Goal: Task Accomplishment & Management: Manage account settings

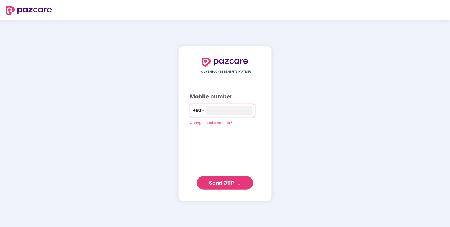
type input "**********"
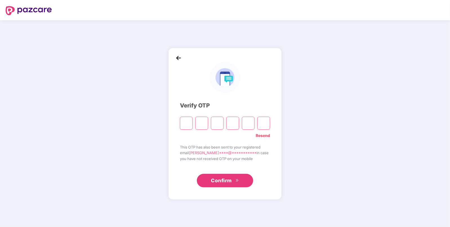
paste input "*"
type input "*"
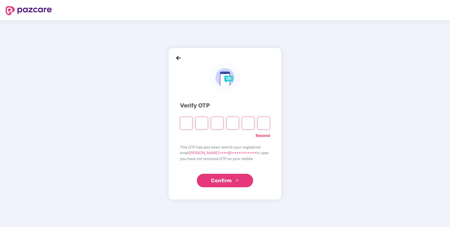
type input "*"
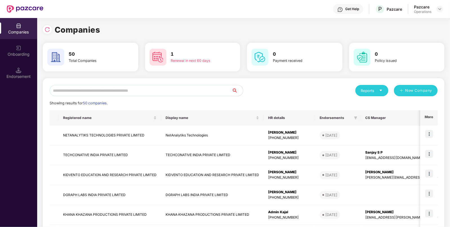
paste input "*********"
click at [127, 89] on input "text" at bounding box center [141, 90] width 182 height 11
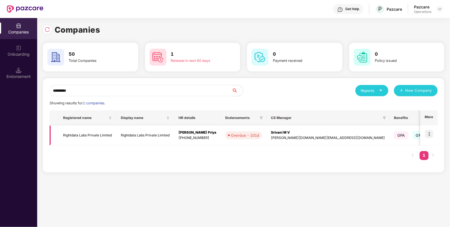
type input "*********"
click at [428, 133] on img at bounding box center [429, 134] width 8 height 8
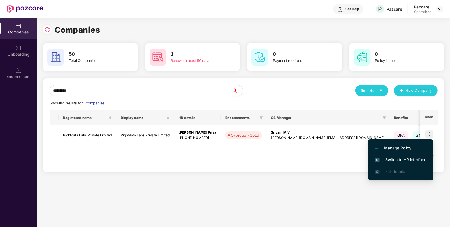
click at [396, 163] on span "Switch to HR interface" at bounding box center [400, 160] width 51 height 6
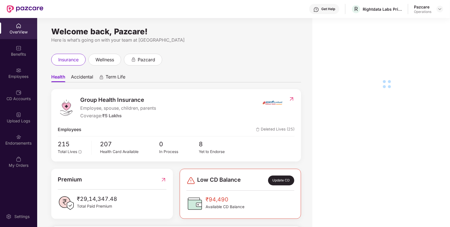
click at [24, 139] on div "Endorsements" at bounding box center [18, 139] width 37 height 21
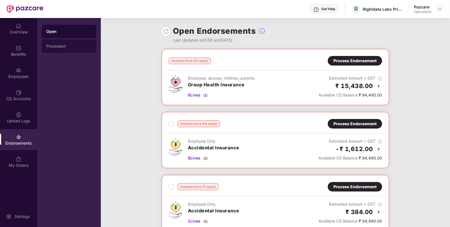
click at [42, 46] on div "Processed" at bounding box center [69, 46] width 55 height 14
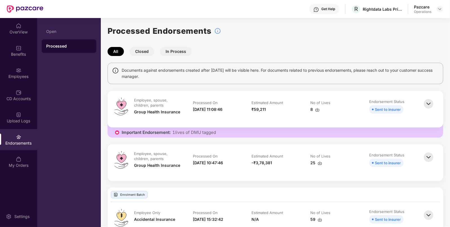
click at [427, 155] on img at bounding box center [428, 157] width 12 height 12
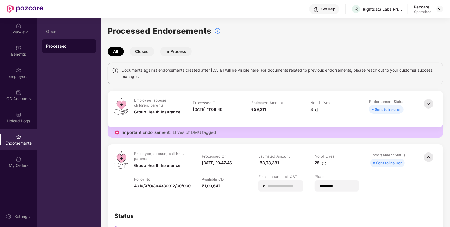
click at [428, 102] on img at bounding box center [428, 104] width 12 height 12
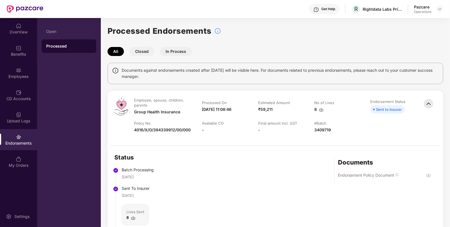
click at [427, 177] on img at bounding box center [428, 175] width 5 height 5
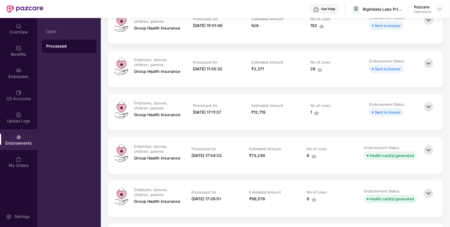
scroll to position [786, 0]
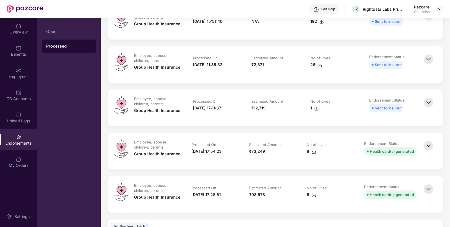
click at [427, 143] on img at bounding box center [428, 146] width 12 height 12
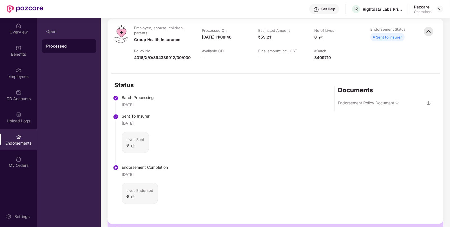
scroll to position [97, 0]
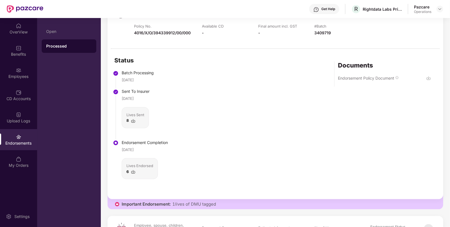
click at [428, 75] on div at bounding box center [428, 78] width 5 height 6
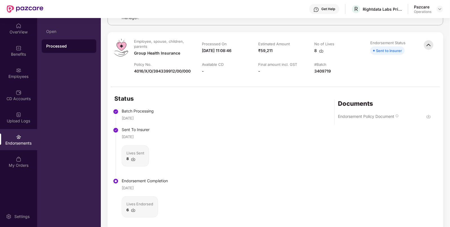
scroll to position [0, 0]
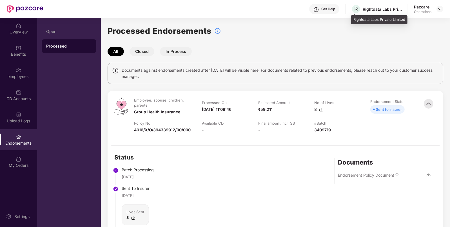
click at [367, 11] on div "Rightdata Labs Private Limited" at bounding box center [382, 8] width 39 height 5
copy div "Rightdata"
click at [440, 10] on img at bounding box center [440, 9] width 5 height 5
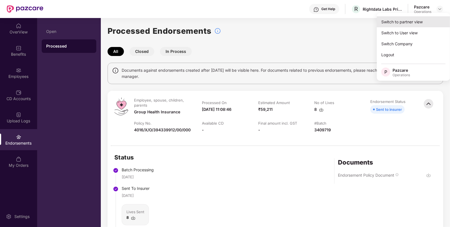
click at [390, 24] on div "Switch to partner view" at bounding box center [413, 21] width 73 height 11
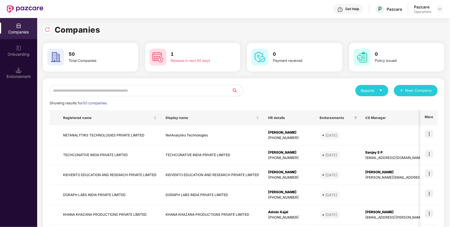
paste input "*********"
click at [151, 90] on input "text" at bounding box center [141, 90] width 182 height 11
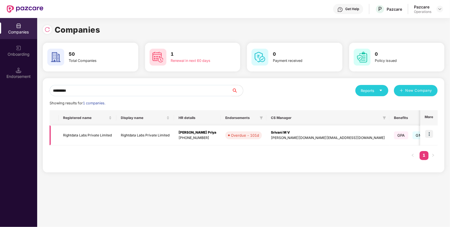
type input "*********"
click at [124, 138] on td "Rightdata Labs Private Limited" at bounding box center [145, 136] width 58 height 20
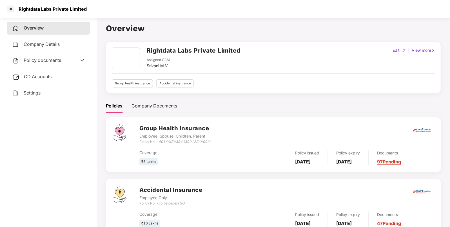
click at [42, 64] on div "Policy documents" at bounding box center [36, 60] width 49 height 7
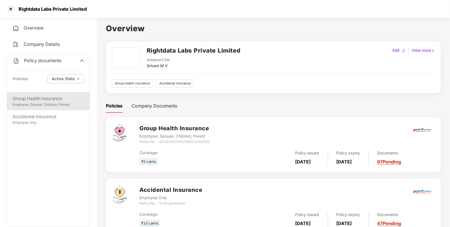
click at [44, 102] on div "Group Health Insurance" at bounding box center [49, 98] width 72 height 7
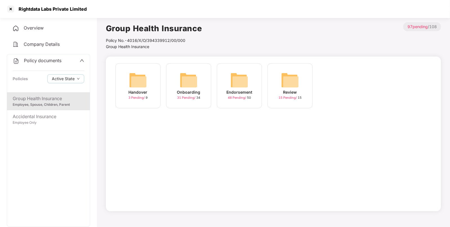
click at [233, 86] on img at bounding box center [239, 80] width 18 height 18
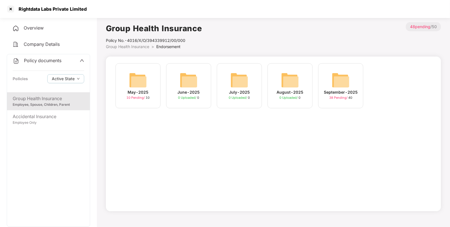
click at [338, 72] on img at bounding box center [341, 80] width 18 height 18
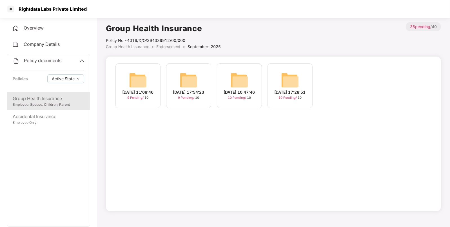
click at [284, 89] on div "23-Sep-2025 17:28:51" at bounding box center [290, 92] width 31 height 6
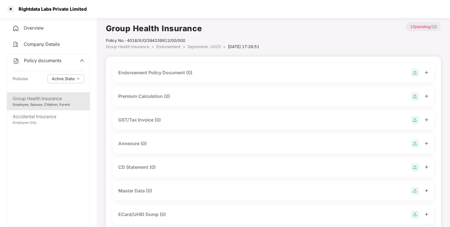
click at [206, 46] on span "September-2025" at bounding box center [204, 46] width 33 height 5
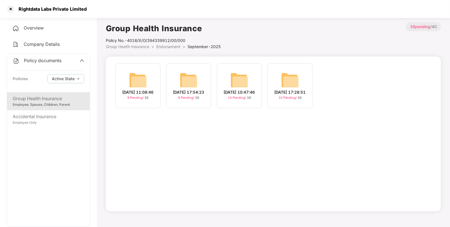
click at [235, 89] on div "24-Sep-2025 10:47:46" at bounding box center [239, 92] width 31 height 6
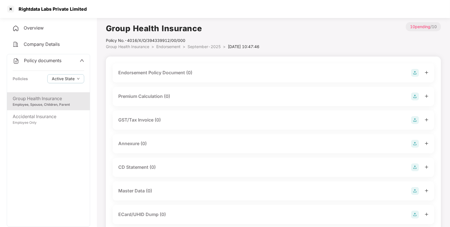
click at [197, 46] on span "September-2025" at bounding box center [204, 46] width 33 height 5
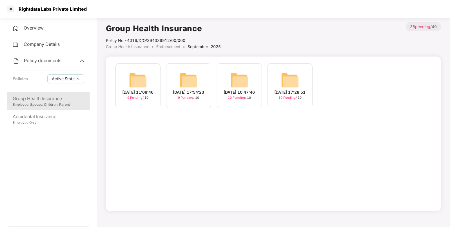
click at [187, 72] on img at bounding box center [189, 80] width 18 height 18
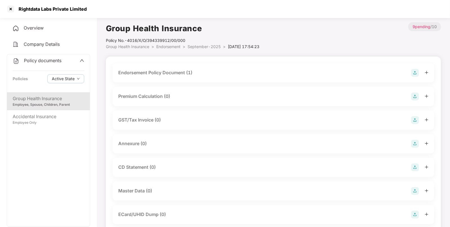
click at [187, 72] on div "Endorsement Policy Document (1)" at bounding box center [155, 72] width 74 height 7
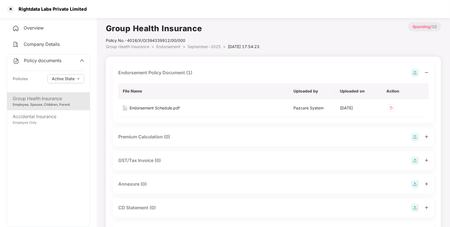
click at [164, 48] on span "Endorsement" at bounding box center [168, 46] width 24 height 5
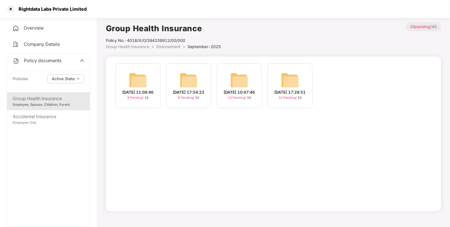
click at [145, 79] on img at bounding box center [138, 80] width 18 height 18
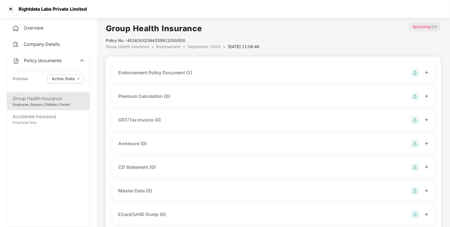
click at [164, 73] on div "Endorsement Policy Document (1)" at bounding box center [155, 72] width 74 height 7
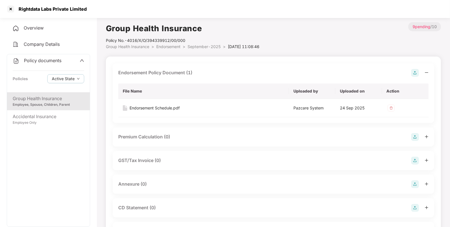
click at [28, 7] on div "Rightdata Labs Private Limited" at bounding box center [51, 9] width 72 height 6
copy div "Rightdata"
click at [10, 10] on div at bounding box center [10, 9] width 9 height 9
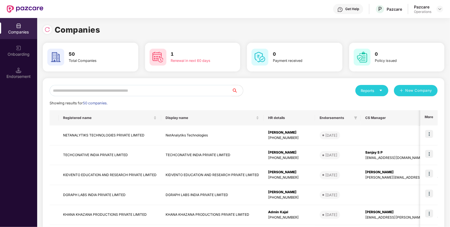
click at [110, 91] on input "text" at bounding box center [141, 90] width 182 height 11
paste input "*********"
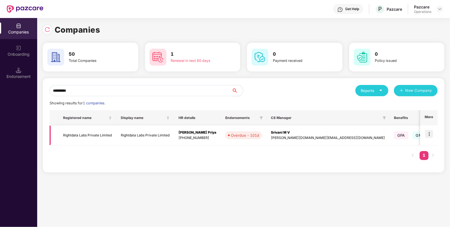
type input "*********"
click at [431, 135] on img at bounding box center [429, 134] width 8 height 8
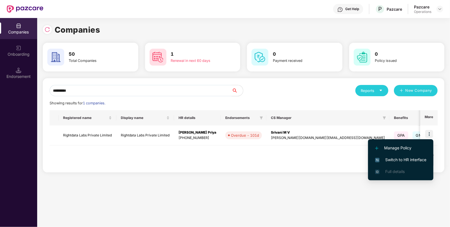
click at [398, 161] on span "Switch to HR interface" at bounding box center [400, 160] width 51 height 6
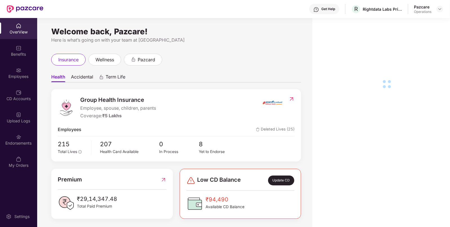
click at [14, 145] on div "Endorsements" at bounding box center [18, 144] width 37 height 6
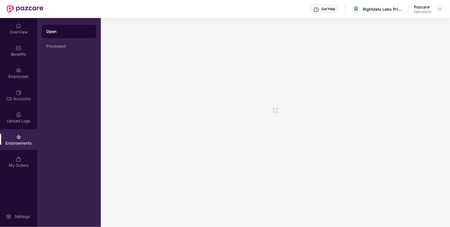
click at [14, 145] on div "Endorsements" at bounding box center [18, 144] width 37 height 6
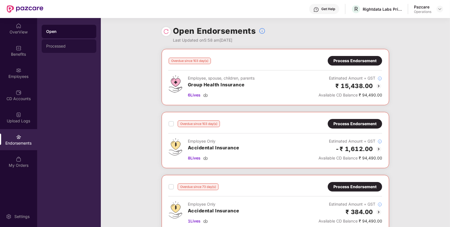
click at [59, 44] on div "Processed" at bounding box center [69, 46] width 55 height 14
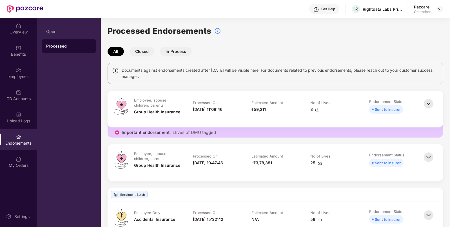
click at [432, 104] on img at bounding box center [428, 104] width 12 height 12
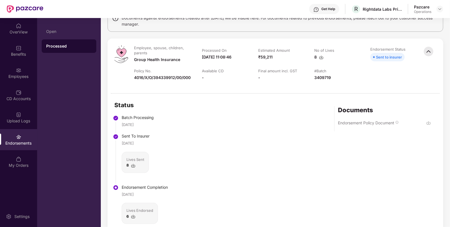
scroll to position [53, 0]
click at [376, 7] on div "Rightdata Labs Private Limited" at bounding box center [382, 8] width 39 height 5
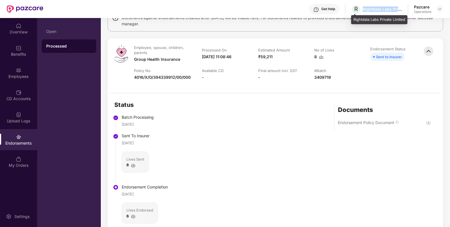
click at [376, 7] on div "Rightdata Labs Private Limited" at bounding box center [382, 8] width 39 height 5
copy div "Rightdata Labs Private Limited"
click at [376, 7] on div "Rightdata Labs Private Limited" at bounding box center [382, 8] width 39 height 5
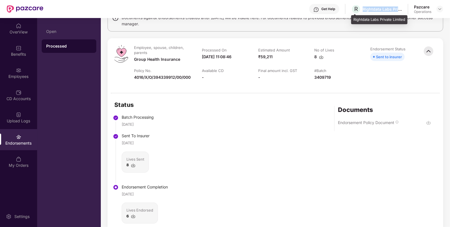
click at [376, 7] on div "Rightdata Labs Private Limited" at bounding box center [382, 8] width 39 height 5
copy div "Rightdata Labs Private Limited"
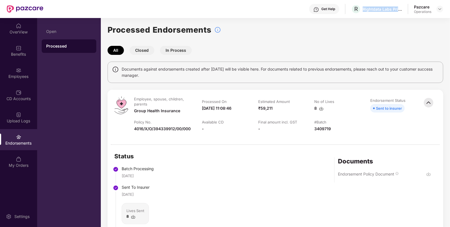
scroll to position [34, 0]
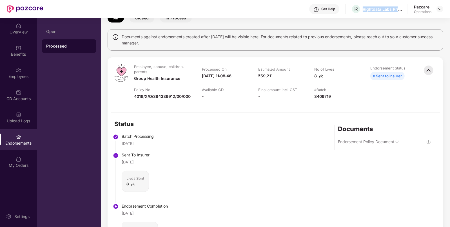
click at [430, 143] on img at bounding box center [428, 142] width 5 height 5
click at [22, 51] on div "Benefits" at bounding box center [18, 50] width 37 height 21
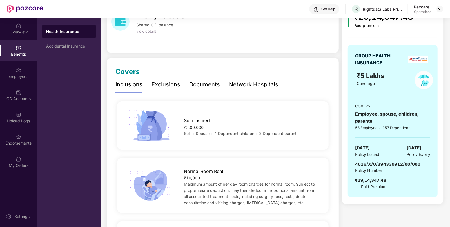
click at [378, 163] on span "4016/X/O/394339912/00/000" at bounding box center [387, 164] width 65 height 5
copy span "4016/X/O/394339912/00/000"
click at [439, 13] on div "Pazcare Operations" at bounding box center [428, 9] width 29 height 10
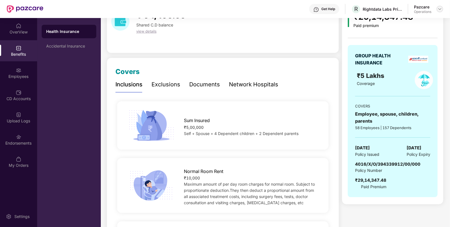
click at [439, 12] on div at bounding box center [439, 9] width 7 height 7
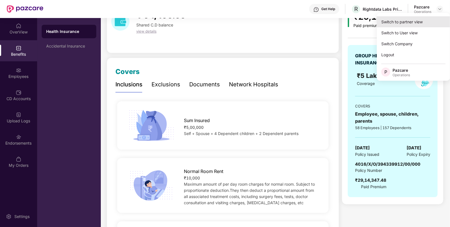
click at [403, 24] on div "Switch to partner view" at bounding box center [413, 21] width 73 height 11
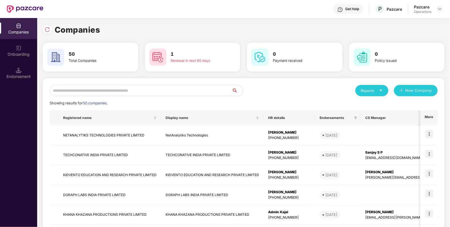
click at [108, 88] on input "text" at bounding box center [141, 90] width 182 height 11
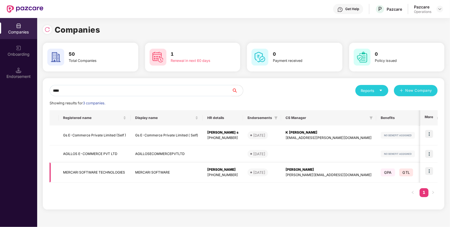
type input "****"
click at [146, 172] on td "MERCARI SOFTWARE" at bounding box center [167, 173] width 72 height 20
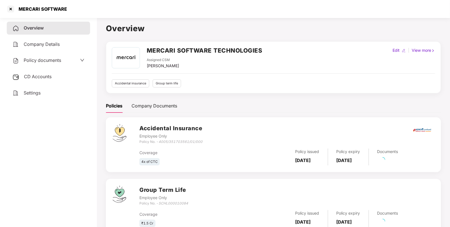
click at [26, 78] on span "CD Accounts" at bounding box center [38, 77] width 28 height 6
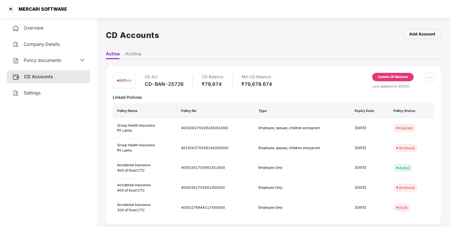
click at [387, 80] on div "Update CD Balance" at bounding box center [392, 77] width 41 height 8
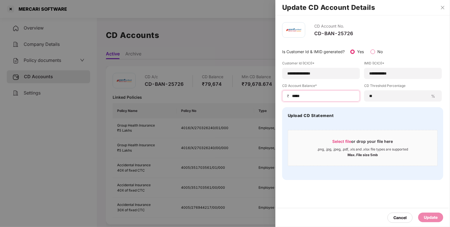
drag, startPoint x: 307, startPoint y: 94, endPoint x: 252, endPoint y: 95, distance: 55.5
click at [252, 95] on div "**********" at bounding box center [225, 113] width 450 height 227
paste input "**"
type input "*******"
click at [435, 213] on div "Cancel Update" at bounding box center [362, 218] width 175 height 19
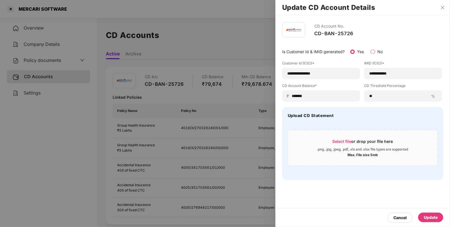
click at [427, 218] on div "Update" at bounding box center [431, 218] width 14 height 6
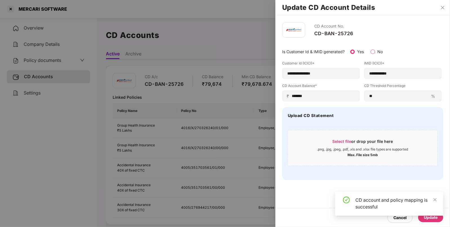
scroll to position [15, 0]
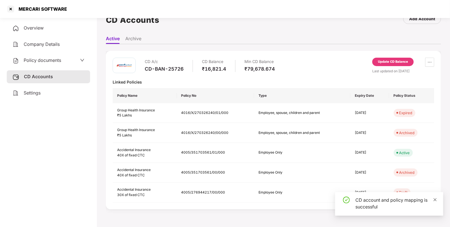
click at [436, 198] on icon "close" at bounding box center [435, 200] width 4 height 4
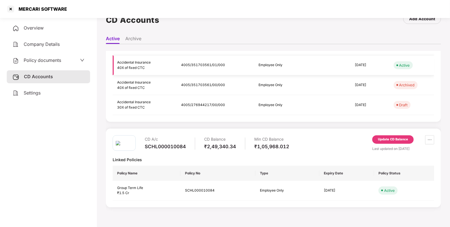
scroll to position [0, 0]
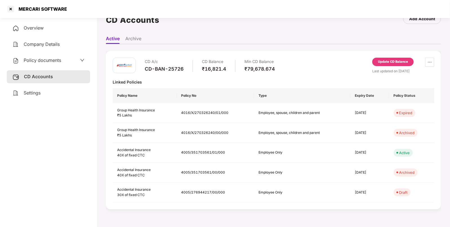
click at [30, 5] on div "MERCARI SOFTWARE" at bounding box center [36, 9] width 61 height 9
copy div "MERCARI SOFTWARE"
click at [11, 7] on div at bounding box center [10, 9] width 9 height 9
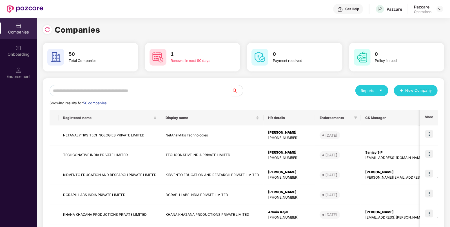
paste input "**********"
click at [123, 86] on input "text" at bounding box center [141, 90] width 182 height 11
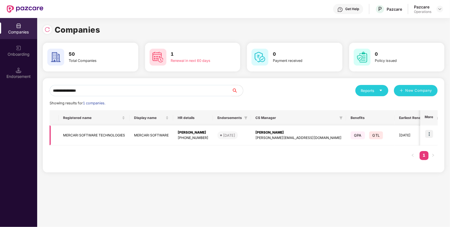
type input "**********"
click at [429, 134] on img at bounding box center [429, 134] width 8 height 8
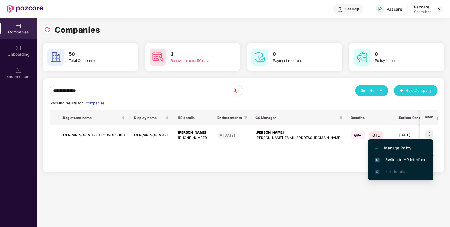
click at [392, 158] on span "Switch to HR interface" at bounding box center [400, 160] width 51 height 6
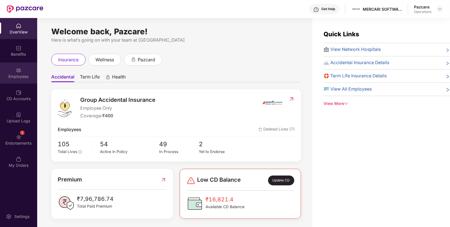
click at [18, 68] on img at bounding box center [19, 71] width 6 height 6
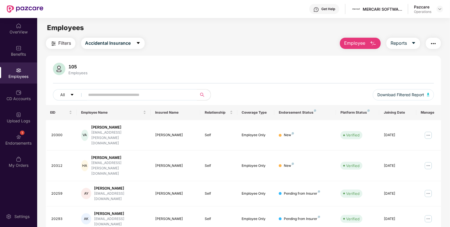
click at [65, 45] on span "Filters" at bounding box center [65, 43] width 13 height 7
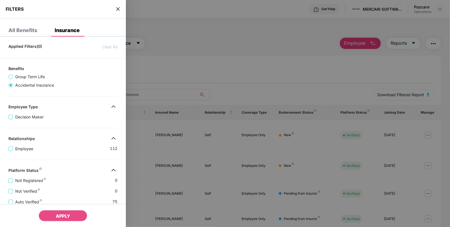
scroll to position [116, 0]
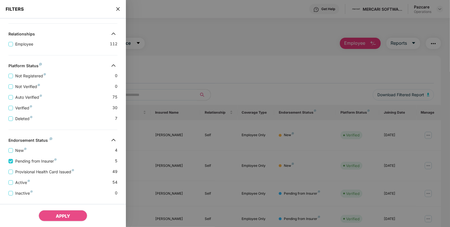
click at [7, 172] on div "New 4 Pending from Insurer 5 Provisional Health Card Issued 49 Active 54 Inacti…" at bounding box center [63, 170] width 126 height 54
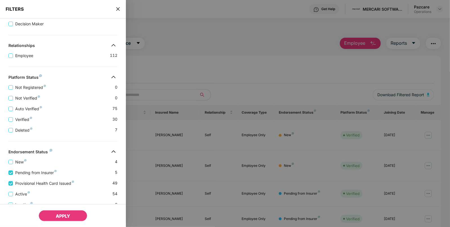
click at [61, 214] on span "APPLY" at bounding box center [63, 216] width 14 height 6
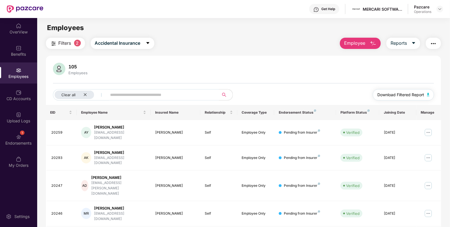
click at [428, 94] on img "button" at bounding box center [428, 94] width 3 height 3
click at [13, 54] on div "Benefits" at bounding box center [18, 55] width 37 height 6
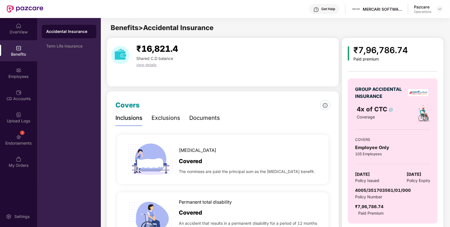
click at [366, 174] on span "13 June 2025" at bounding box center [362, 174] width 15 height 7
copy span "13 June 2025"
click at [18, 73] on div "Employees" at bounding box center [18, 73] width 37 height 21
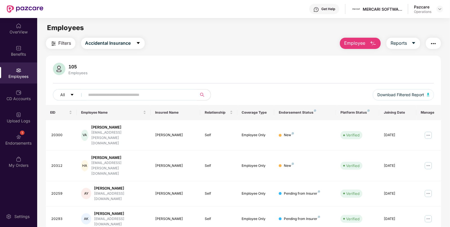
click at [431, 45] on img "button" at bounding box center [433, 43] width 7 height 7
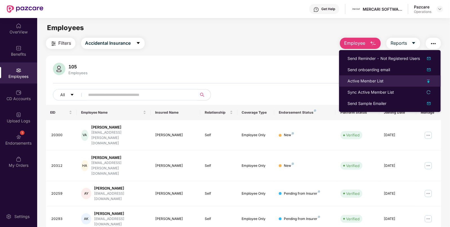
click at [351, 83] on div "Active Member List" at bounding box center [365, 81] width 36 height 6
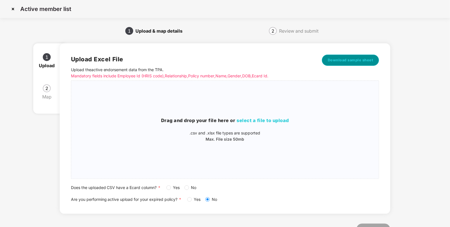
click at [354, 66] on button "Download sample sheet" at bounding box center [350, 60] width 57 height 11
click at [255, 127] on div "Drag and drop your file here or select a file to upload .csv and .xlsx file typ…" at bounding box center [225, 129] width 308 height 25
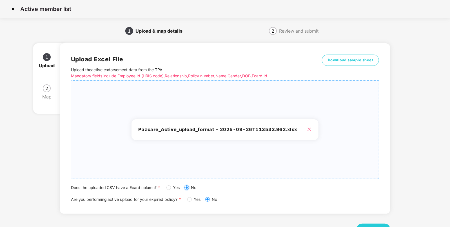
scroll to position [22, 0]
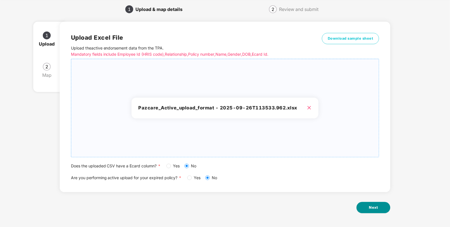
click at [369, 206] on span "Next" at bounding box center [373, 208] width 9 height 6
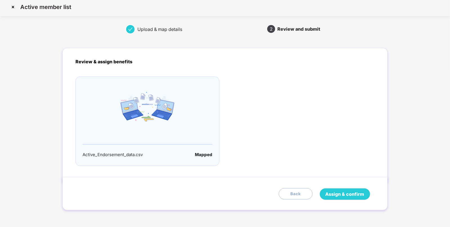
scroll to position [0, 0]
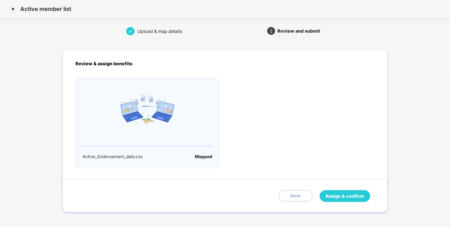
click at [353, 196] on span "Assign & confirm" at bounding box center [345, 196] width 39 height 7
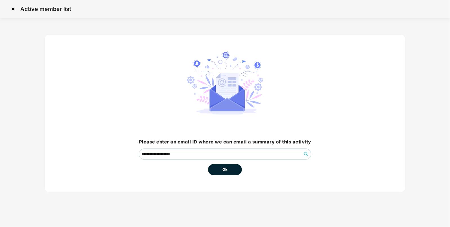
click at [223, 167] on span "Ok" at bounding box center [224, 170] width 5 height 6
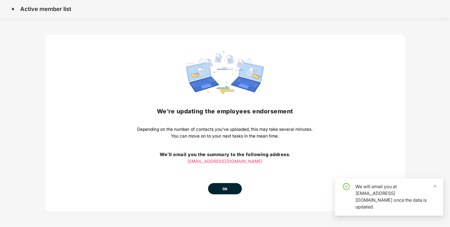
click at [226, 192] on button "Ok" at bounding box center [225, 188] width 34 height 11
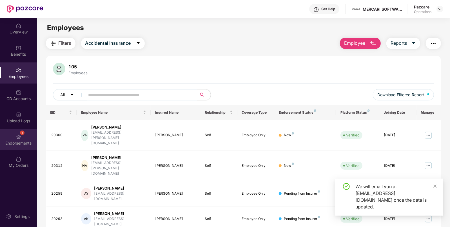
click at [16, 134] on div "1" at bounding box center [19, 137] width 6 height 6
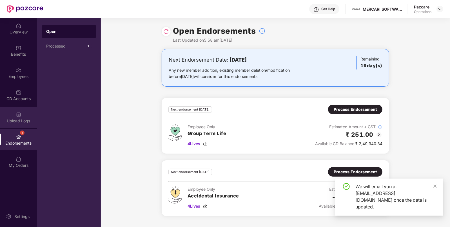
click at [18, 115] on img at bounding box center [19, 115] width 6 height 6
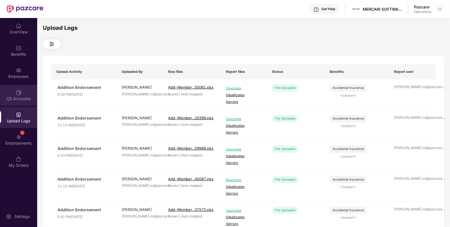
click at [16, 98] on div "CD Accounts" at bounding box center [18, 99] width 37 height 6
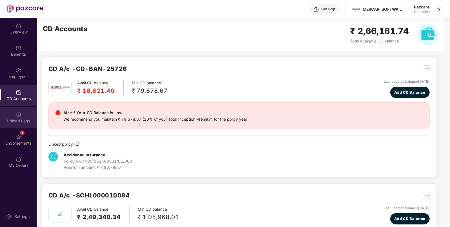
click at [18, 122] on div "Upload Logs" at bounding box center [18, 121] width 37 height 6
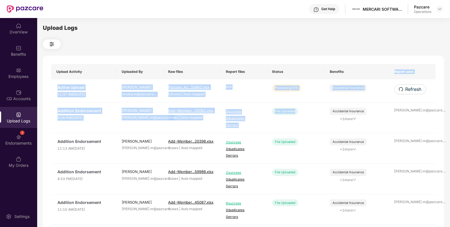
drag, startPoint x: 305, startPoint y: 112, endPoint x: 348, endPoint y: 75, distance: 56.8
click at [348, 75] on table "Upload Activity Uploaded By Raw files Report files Status Benefits Report sent …" at bounding box center [243, 221] width 384 height 314
click at [421, 89] on span "Refresh" at bounding box center [413, 89] width 16 height 7
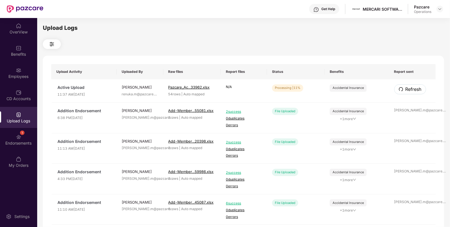
click at [421, 89] on span "Refresh" at bounding box center [413, 89] width 16 height 7
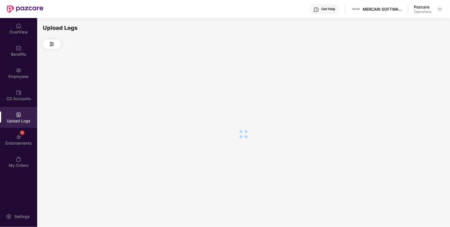
click at [421, 89] on div at bounding box center [243, 134] width 401 height 170
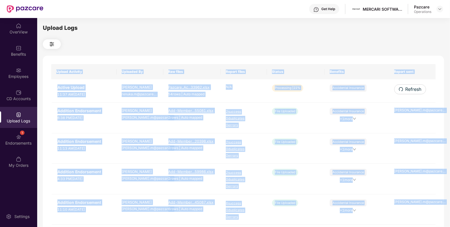
click at [421, 89] on div "Upload Activity Uploaded By Raw files Report files Status Benefits Report sent …" at bounding box center [243, 228] width 401 height 345
click at [421, 89] on span "Refresh" at bounding box center [413, 89] width 16 height 7
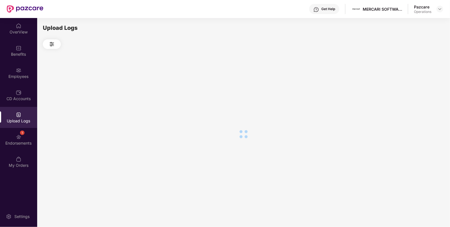
click at [421, 89] on div at bounding box center [243, 134] width 401 height 170
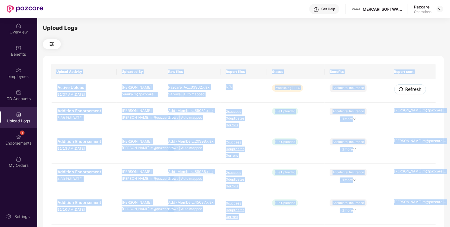
click at [421, 89] on span "Refresh" at bounding box center [413, 89] width 16 height 7
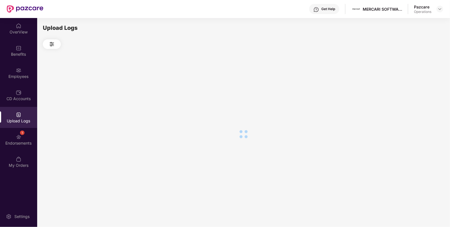
click at [421, 89] on div at bounding box center [243, 134] width 401 height 170
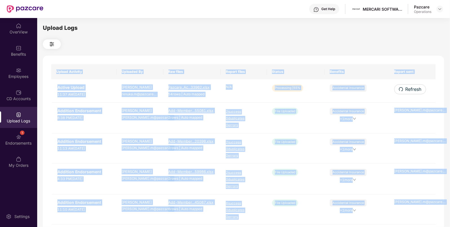
click at [421, 89] on span "Refresh" at bounding box center [413, 89] width 16 height 7
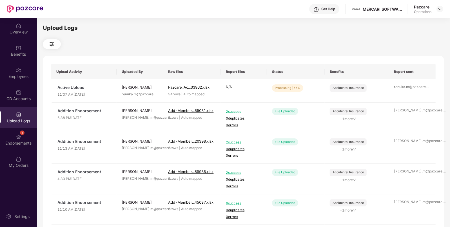
click at [287, 48] on div at bounding box center [243, 44] width 401 height 10
click at [406, 92] on span "Refresh" at bounding box center [413, 89] width 16 height 7
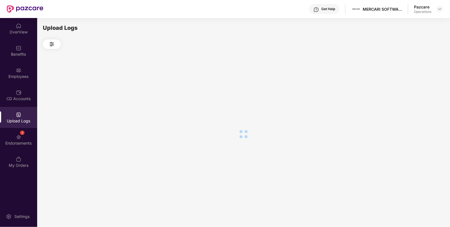
click at [406, 92] on div at bounding box center [243, 134] width 401 height 170
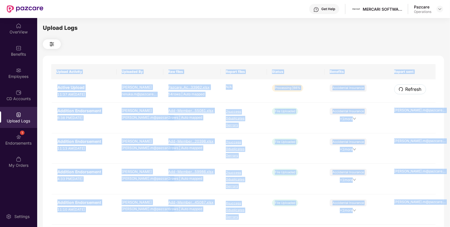
click at [406, 92] on span "Refresh" at bounding box center [413, 89] width 16 height 7
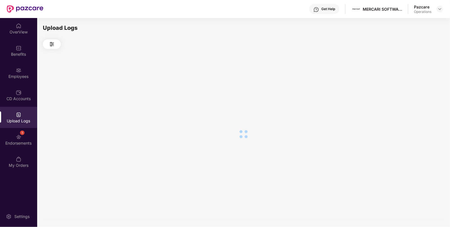
click at [406, 92] on div at bounding box center [243, 134] width 401 height 170
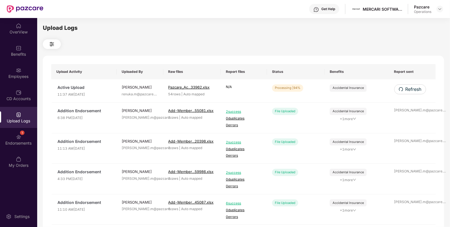
click at [406, 92] on span "Refresh" at bounding box center [413, 89] width 16 height 7
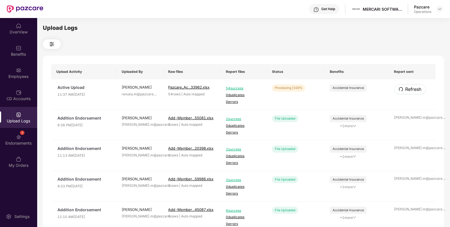
click at [406, 92] on span "Refresh" at bounding box center [413, 89] width 16 height 7
click at [440, 7] on img at bounding box center [440, 9] width 5 height 5
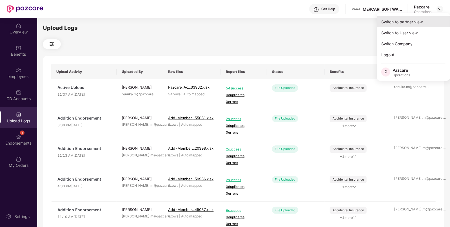
click at [415, 22] on div "Switch to partner view" at bounding box center [413, 21] width 73 height 11
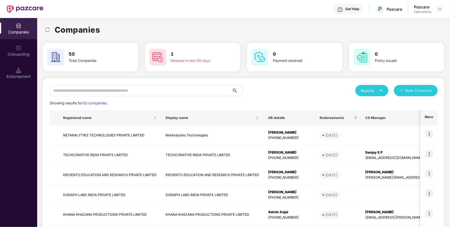
click at [140, 93] on input "text" at bounding box center [141, 90] width 182 height 11
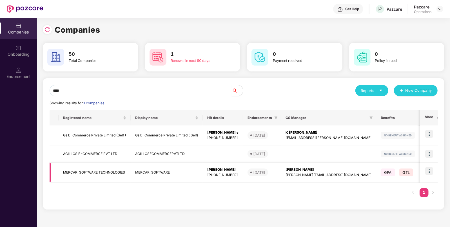
type input "****"
click at [119, 168] on td "MERCARI SOFTWARE TECHNOLOGIES" at bounding box center [95, 173] width 72 height 20
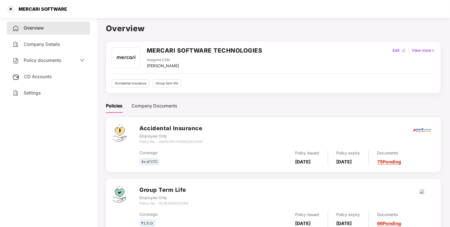
click at [43, 77] on span "CD Accounts" at bounding box center [38, 77] width 28 height 6
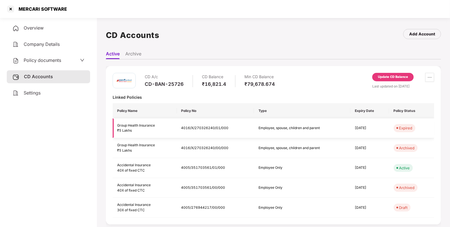
scroll to position [88, 0]
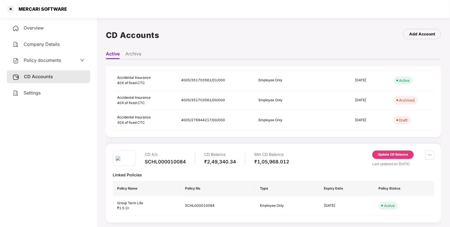
click at [389, 157] on div "Update CD Balance" at bounding box center [392, 155] width 41 height 8
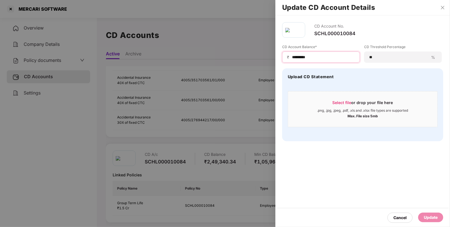
drag, startPoint x: 314, startPoint y: 57, endPoint x: 183, endPoint y: 72, distance: 132.0
click at [183, 72] on div "Update CD Account Details CD Account No. SCHL000010084 CD Account Balance* ₹ **…" at bounding box center [225, 113] width 450 height 227
paste input
type input "*****"
click at [427, 215] on div "Update" at bounding box center [431, 218] width 14 height 6
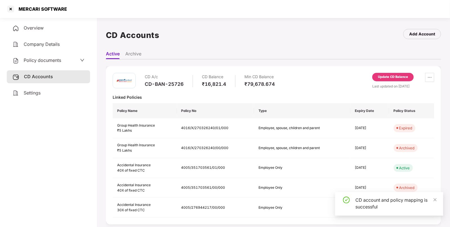
click at [24, 11] on div "MERCARI SOFTWARE" at bounding box center [41, 9] width 52 height 6
copy div "MERCARI"
click at [12, 8] on div at bounding box center [10, 9] width 9 height 9
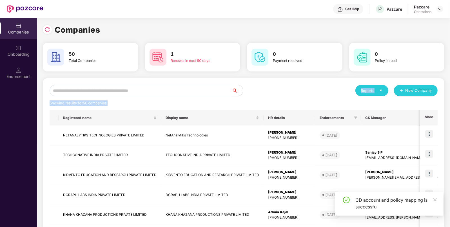
drag, startPoint x: 110, startPoint y: 98, endPoint x: 135, endPoint y: 87, distance: 27.1
click at [135, 87] on div "Reports New Company Showing results for 50 companies. Registered name Display n…" at bounding box center [244, 215] width 388 height 260
click at [135, 87] on input "text" at bounding box center [141, 90] width 182 height 11
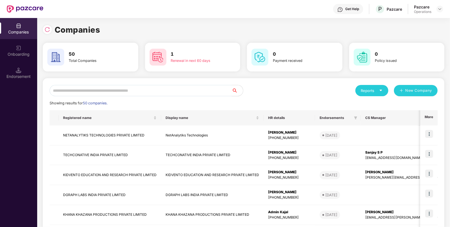
paste input "*******"
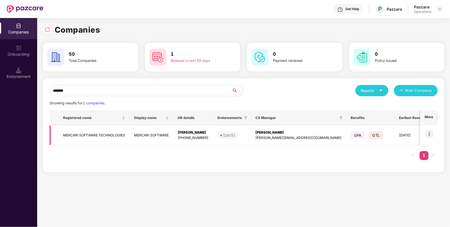
type input "*******"
click at [428, 134] on img at bounding box center [429, 134] width 8 height 8
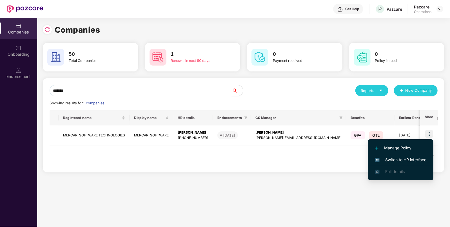
click at [391, 158] on span "Switch to HR interface" at bounding box center [400, 160] width 51 height 6
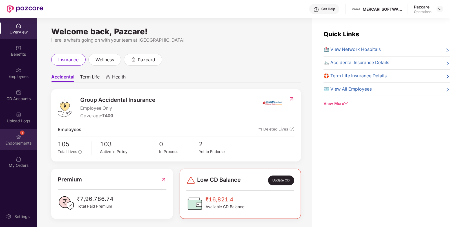
click at [29, 142] on div "Endorsements" at bounding box center [18, 144] width 37 height 6
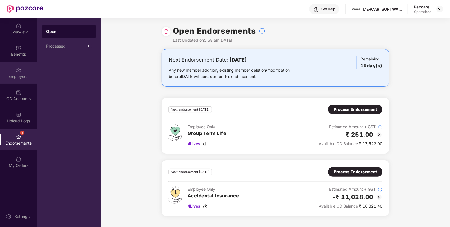
click at [22, 80] on div "Employees" at bounding box center [18, 73] width 37 height 21
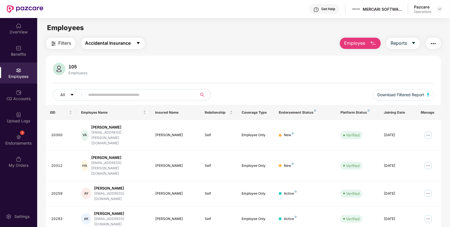
click at [109, 47] on button "Accidental Insurance" at bounding box center [113, 43] width 64 height 11
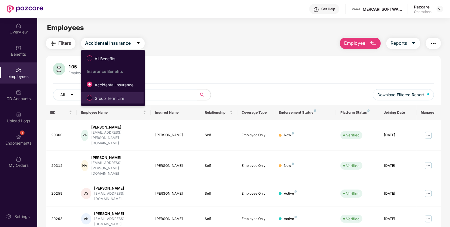
click at [90, 95] on label "Group Term Life" at bounding box center [106, 98] width 45 height 10
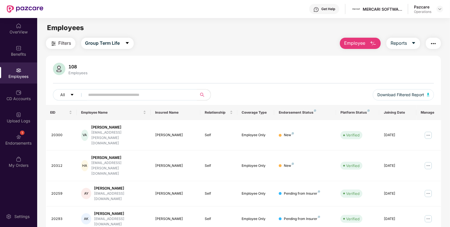
click at [61, 44] on span "Filters" at bounding box center [65, 43] width 13 height 7
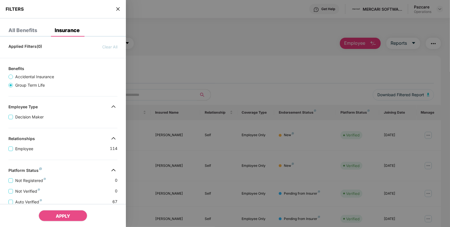
scroll to position [116, 0]
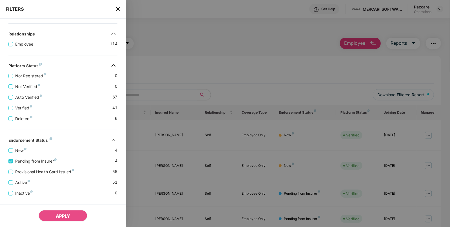
click at [11, 176] on div "Active 51" at bounding box center [62, 180] width 109 height 11
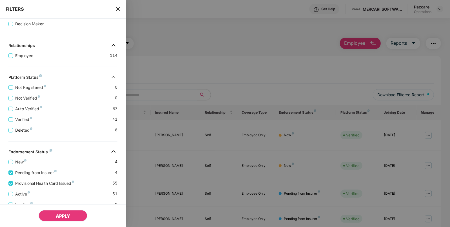
click at [56, 213] on button "APPLY" at bounding box center [63, 215] width 49 height 11
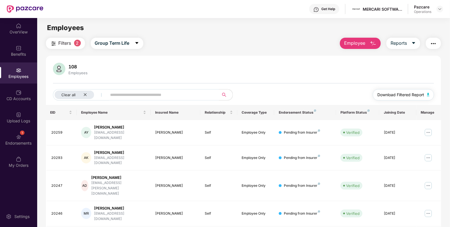
click at [428, 94] on img "button" at bounding box center [428, 94] width 3 height 3
click at [20, 45] on div at bounding box center [19, 48] width 6 height 6
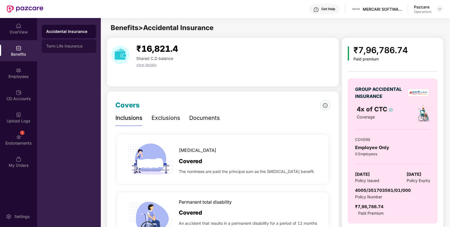
click at [51, 46] on div "Term Life Insurance" at bounding box center [69, 46] width 46 height 5
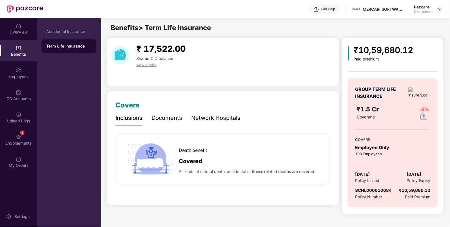
click at [367, 177] on span "10 May 2025" at bounding box center [362, 174] width 15 height 7
copy span "10 May 2025"
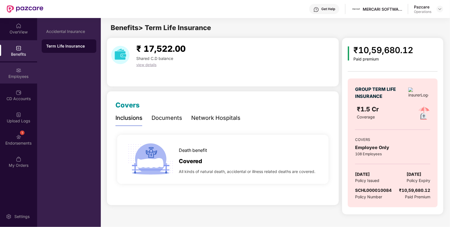
click at [17, 80] on div "Employees" at bounding box center [18, 73] width 37 height 21
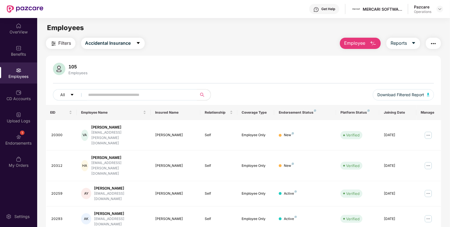
click at [429, 44] on button "button" at bounding box center [433, 43] width 15 height 11
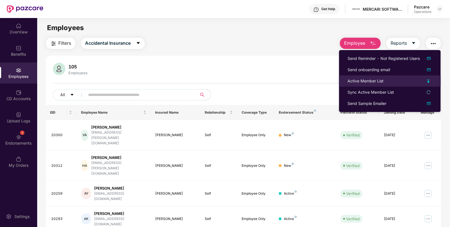
click at [362, 79] on div "Active Member List" at bounding box center [365, 81] width 36 height 6
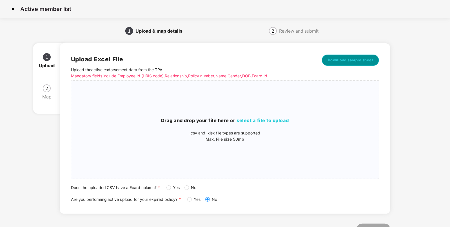
click at [355, 60] on span "Download sample sheet" at bounding box center [351, 60] width 46 height 6
click at [258, 116] on div "Drag and drop your file here or select a file to upload .csv and .xlsx file typ…" at bounding box center [225, 129] width 308 height 89
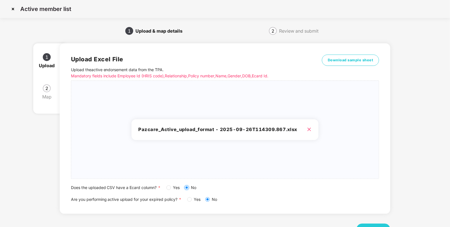
scroll to position [22, 0]
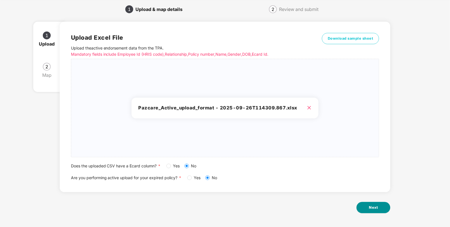
click at [368, 211] on button "Next" at bounding box center [373, 207] width 34 height 11
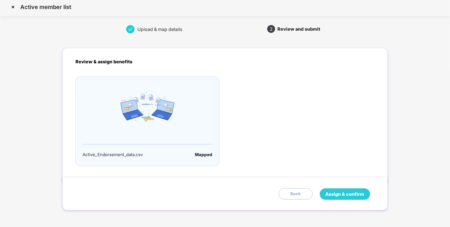
scroll to position [0, 0]
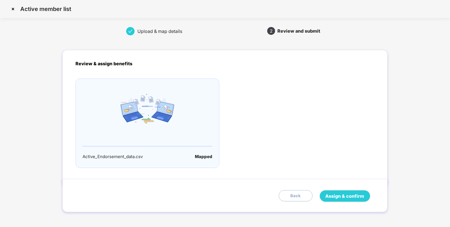
click at [335, 203] on div "Assign & confirm Back" at bounding box center [225, 195] width 325 height 33
click at [349, 195] on span "Assign & confirm" at bounding box center [345, 196] width 39 height 7
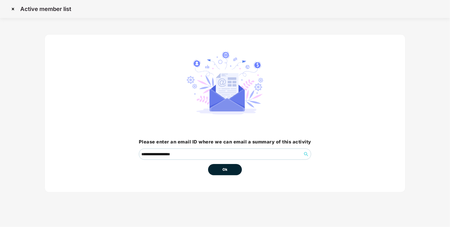
click at [233, 169] on button "Ok" at bounding box center [225, 169] width 34 height 11
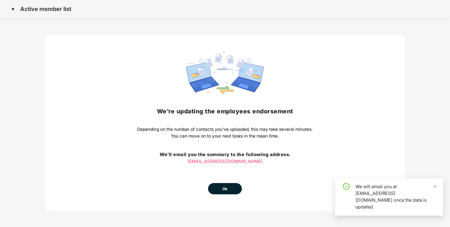
click at [225, 192] on button "Ok" at bounding box center [225, 188] width 34 height 11
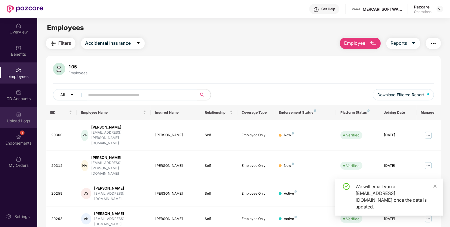
click at [20, 114] on img at bounding box center [19, 115] width 6 height 6
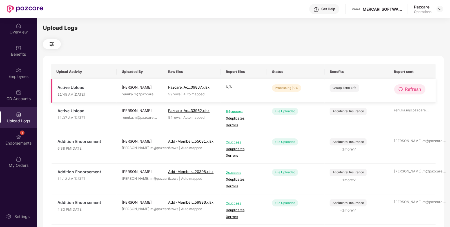
click at [404, 87] on button "Refresh" at bounding box center [409, 89] width 31 height 10
click at [404, 87] on button "Refresh" at bounding box center [410, 89] width 32 height 10
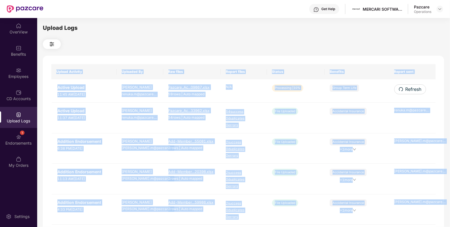
click at [404, 87] on div "Upload Activity Uploaded By Raw files Report files Status Benefits Report sent …" at bounding box center [243, 228] width 401 height 345
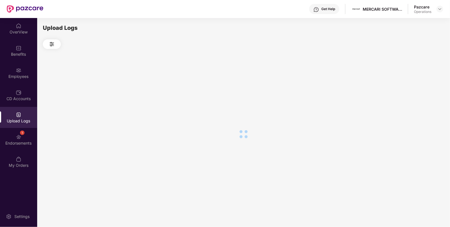
click at [404, 87] on div at bounding box center [243, 134] width 401 height 170
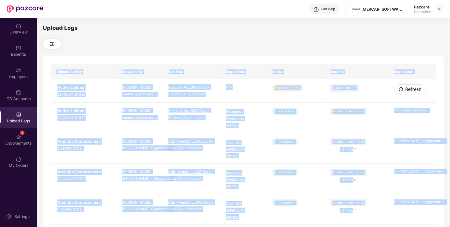
click at [404, 87] on button "Refresh" at bounding box center [410, 89] width 32 height 10
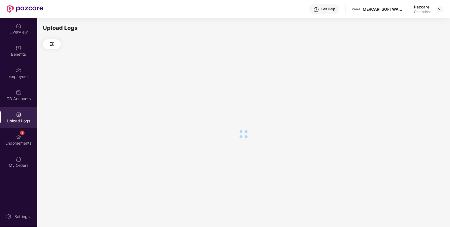
click at [404, 87] on div at bounding box center [243, 134] width 401 height 170
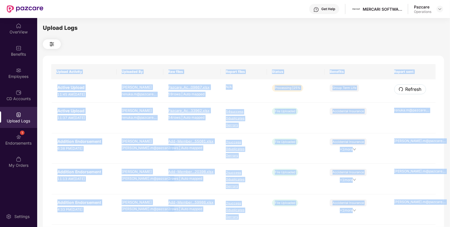
click at [404, 87] on button "Refresh" at bounding box center [410, 89] width 32 height 10
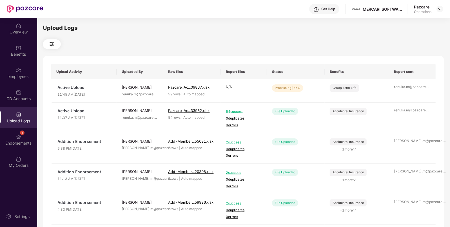
click at [368, 51] on div "Upload Logs Upload Activity Uploaded By Raw files Report files Status Benefits …" at bounding box center [243, 122] width 401 height 196
click at [407, 95] on td "Refresh" at bounding box center [412, 90] width 47 height 23
drag, startPoint x: 407, startPoint y: 95, endPoint x: 411, endPoint y: 93, distance: 4.8
click at [411, 93] on td "Refresh" at bounding box center [412, 90] width 47 height 23
click at [411, 93] on span "Refresh" at bounding box center [413, 89] width 16 height 7
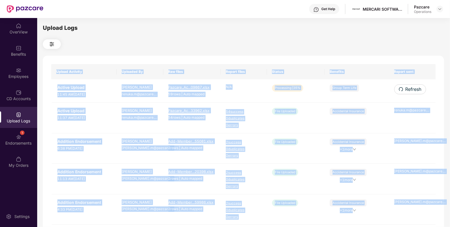
click at [411, 93] on div "Upload Activity Uploaded By Raw files Report files Status Benefits Report sent …" at bounding box center [243, 228] width 401 height 345
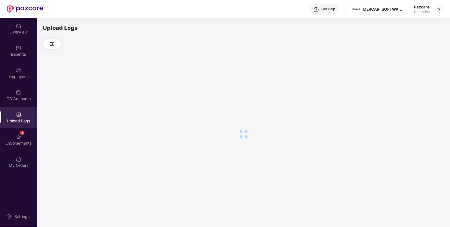
click at [411, 93] on div at bounding box center [243, 134] width 401 height 170
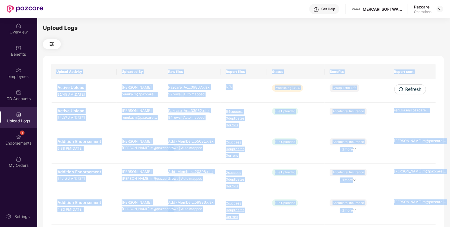
click at [411, 93] on span "Refresh" at bounding box center [413, 89] width 16 height 7
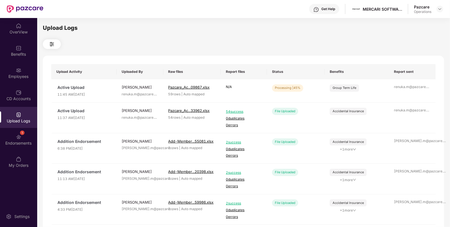
click at [362, 30] on div "Upload Logs" at bounding box center [243, 28] width 401 height 9
click at [413, 89] on span "Refresh" at bounding box center [413, 89] width 16 height 7
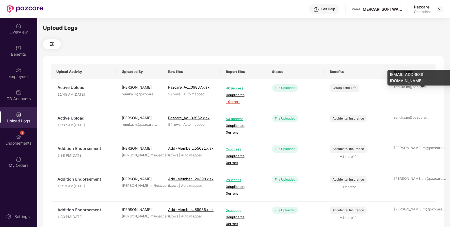
click at [413, 89] on div "renuka.m@pazcare. ..." at bounding box center [412, 86] width 37 height 5
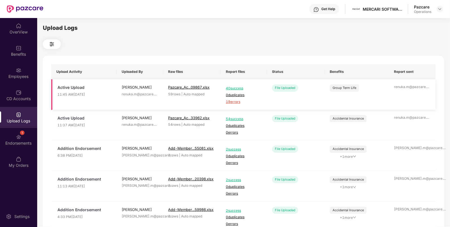
click at [239, 102] on span "19 errors" at bounding box center [244, 101] width 36 height 5
click at [442, 9] on img at bounding box center [440, 9] width 5 height 5
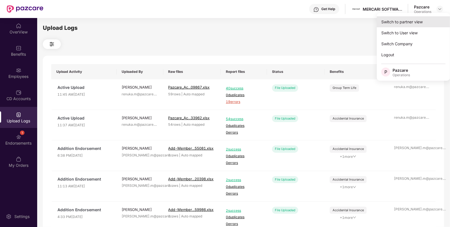
click at [402, 23] on div "Switch to partner view" at bounding box center [413, 21] width 73 height 11
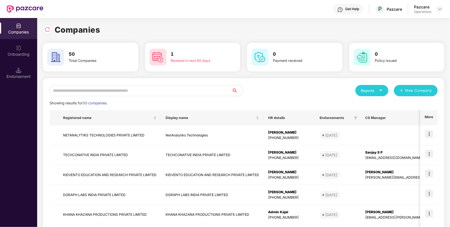
click at [150, 90] on input "text" at bounding box center [141, 90] width 182 height 11
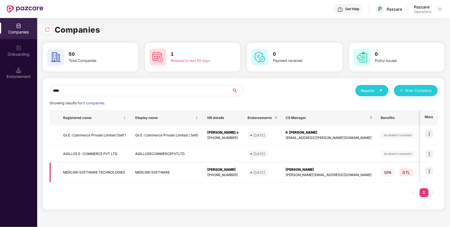
type input "****"
click at [127, 170] on td "MERCARI SOFTWARE TECHNOLOGIES" at bounding box center [95, 173] width 72 height 20
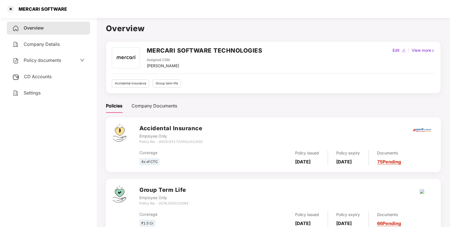
click at [44, 55] on div "Policy documents" at bounding box center [48, 60] width 83 height 13
click at [38, 63] on span "Policy documents" at bounding box center [42, 60] width 37 height 6
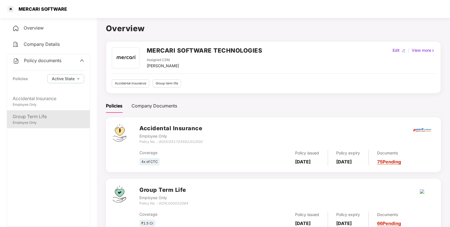
click at [32, 118] on div "Group Term Life" at bounding box center [49, 116] width 72 height 7
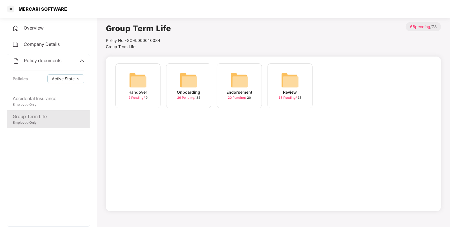
click at [239, 87] on img at bounding box center [239, 80] width 18 height 18
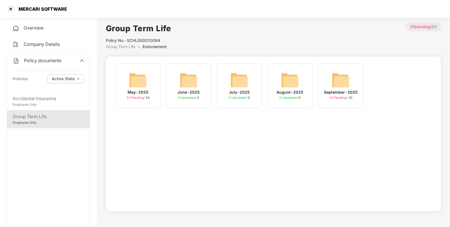
click at [342, 80] on img at bounding box center [341, 80] width 18 height 18
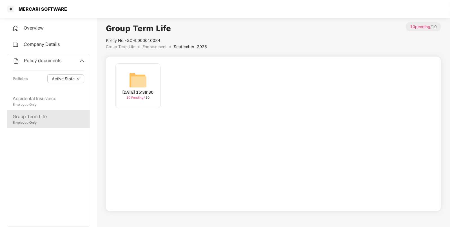
click at [140, 77] on img at bounding box center [138, 80] width 18 height 18
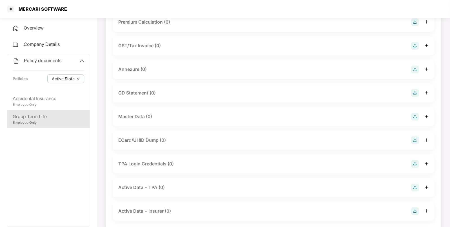
scroll to position [75, 0]
click at [416, 117] on img at bounding box center [415, 117] width 8 height 8
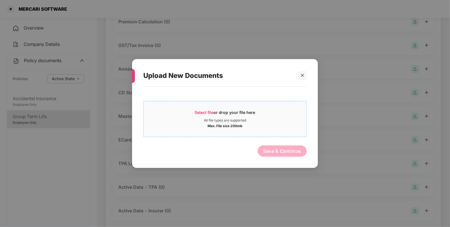
click at [211, 114] on span "Select file" at bounding box center [204, 112] width 19 height 5
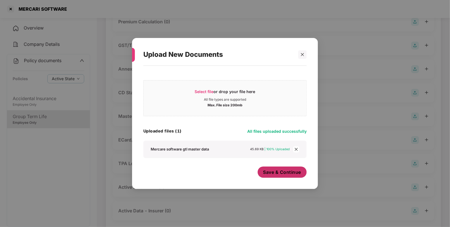
click at [287, 173] on span "Save & Continue" at bounding box center [282, 172] width 38 height 6
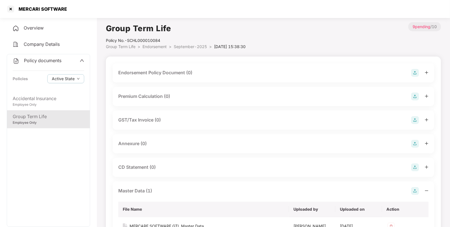
click at [414, 71] on img at bounding box center [415, 73] width 8 height 8
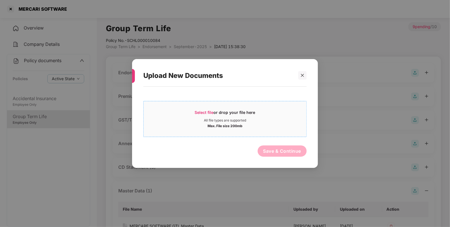
click at [209, 115] on div "Select file or drop your file here" at bounding box center [225, 114] width 61 height 8
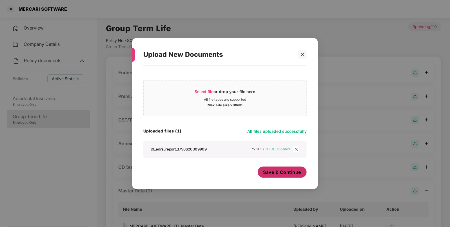
click at [282, 175] on span "Save & Continue" at bounding box center [282, 172] width 38 height 6
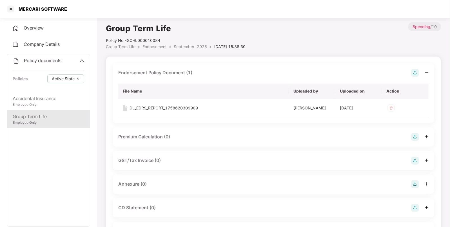
click at [417, 72] on img at bounding box center [415, 73] width 8 height 8
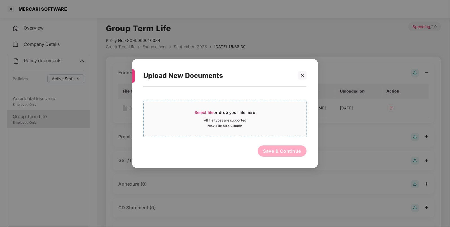
click at [204, 109] on span "Select file or drop your file here All file types are supported Max. File size …" at bounding box center [225, 119] width 163 height 27
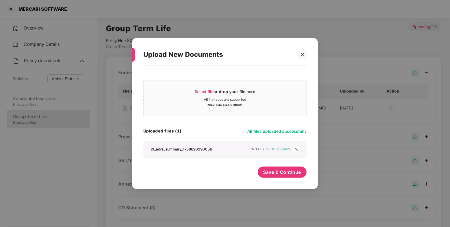
click at [273, 179] on div "Save & Continue" at bounding box center [282, 174] width 49 height 14
click at [276, 177] on button "Save & Continue" at bounding box center [282, 172] width 49 height 11
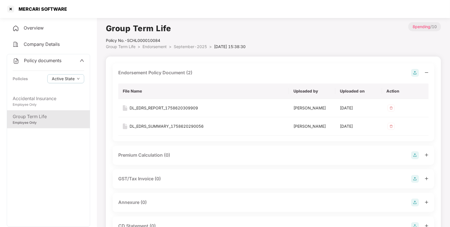
click at [187, 46] on span "September-2025" at bounding box center [190, 46] width 33 height 5
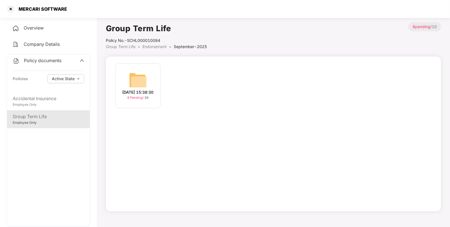
click at [187, 46] on span "September-2025" at bounding box center [190, 46] width 33 height 5
click at [160, 46] on span "Endorsement" at bounding box center [154, 46] width 24 height 5
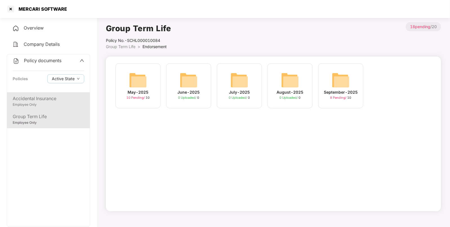
click at [59, 108] on div "Accidental Insurance Employee Only" at bounding box center [48, 101] width 83 height 18
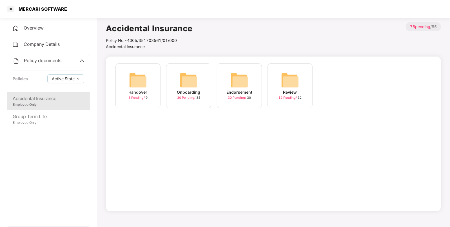
click at [237, 85] on img at bounding box center [239, 80] width 18 height 18
click at [292, 78] on img at bounding box center [290, 80] width 18 height 18
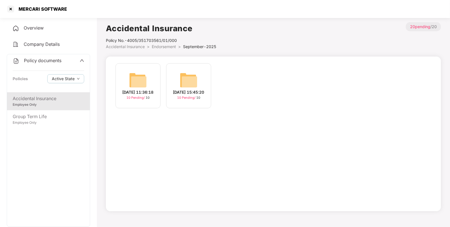
click at [192, 89] on div "12-Sep-2025 15:45:20" at bounding box center [188, 92] width 31 height 6
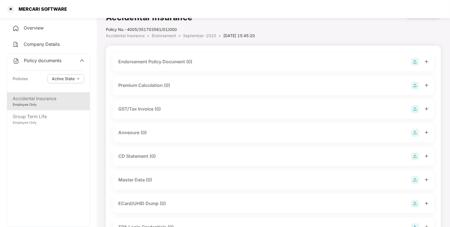
scroll to position [12, 0]
click at [413, 61] on img at bounding box center [415, 61] width 8 height 8
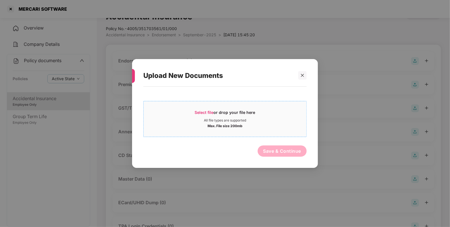
click at [210, 115] on div "Select file or drop your file here" at bounding box center [225, 114] width 61 height 8
click at [197, 108] on span "Select file or drop your file here All file types are supported Max. File size …" at bounding box center [225, 119] width 163 height 27
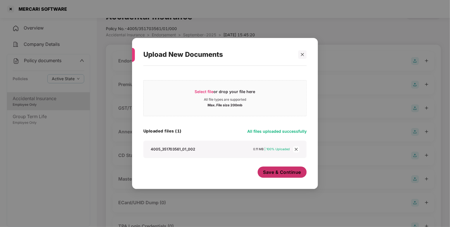
click at [287, 172] on span "Save & Continue" at bounding box center [282, 172] width 38 height 6
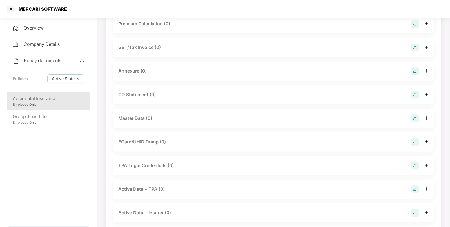
scroll to position [119, 0]
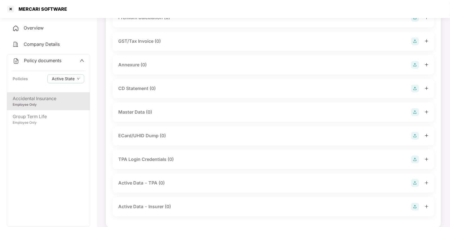
click at [413, 110] on img at bounding box center [415, 112] width 8 height 8
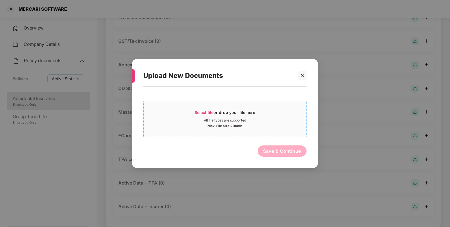
click at [219, 112] on div "Select file or drop your file here" at bounding box center [225, 114] width 61 height 8
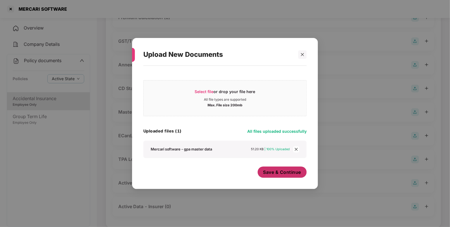
click at [272, 168] on button "Save & Continue" at bounding box center [282, 172] width 49 height 11
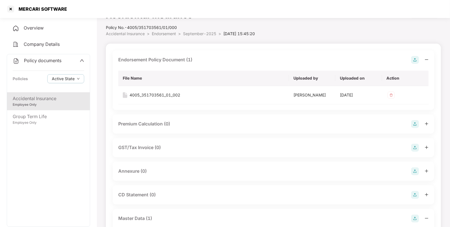
scroll to position [0, 0]
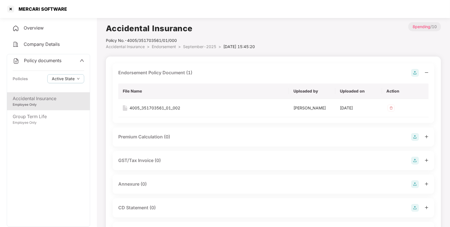
click at [192, 48] on span "September-2025" at bounding box center [199, 46] width 33 height 5
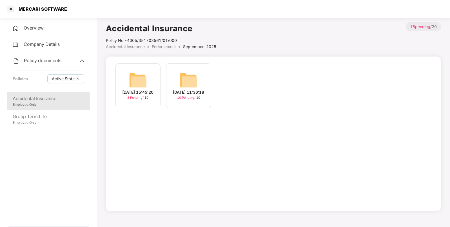
click at [184, 73] on img at bounding box center [189, 80] width 18 height 18
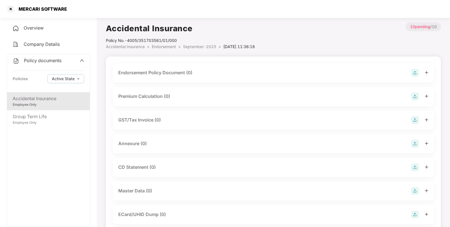
scroll to position [86, 0]
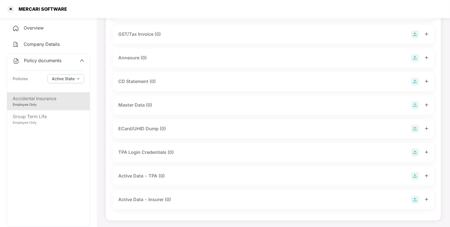
click at [413, 103] on img at bounding box center [415, 105] width 8 height 8
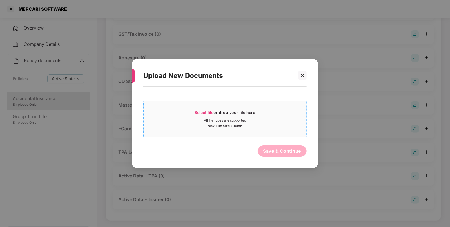
click at [207, 115] on div "Select file or drop your file here" at bounding box center [225, 114] width 61 height 8
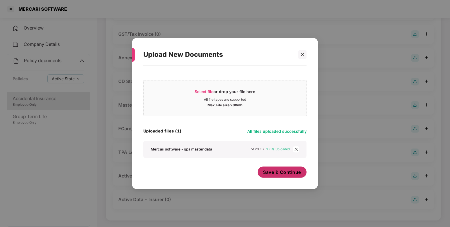
click at [287, 175] on span "Save & Continue" at bounding box center [282, 172] width 38 height 6
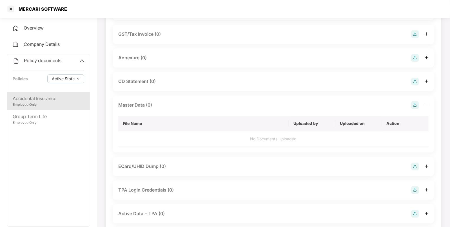
scroll to position [0, 0]
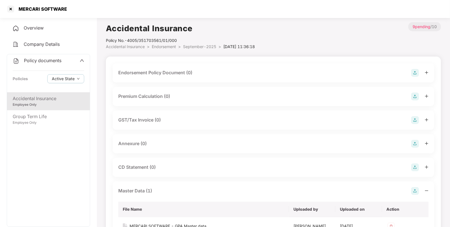
click at [415, 72] on img at bounding box center [415, 73] width 8 height 8
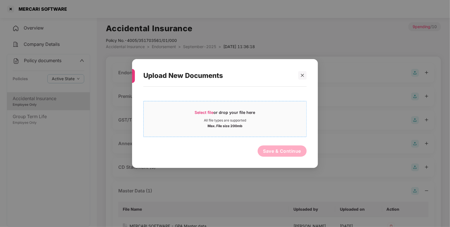
click at [206, 108] on span "Select file or drop your file here All file types are supported Max. File size …" at bounding box center [225, 119] width 163 height 27
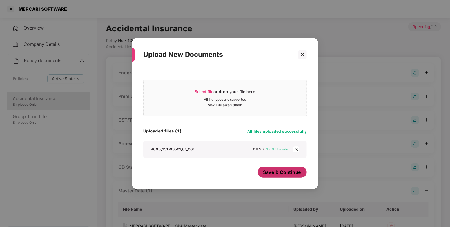
click at [268, 170] on span "Save & Continue" at bounding box center [282, 172] width 38 height 6
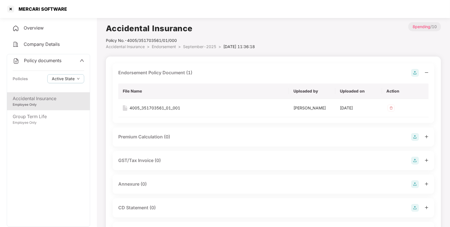
click at [173, 46] on span "Endorsement" at bounding box center [164, 46] width 24 height 5
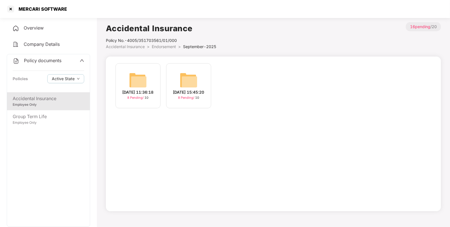
click at [173, 46] on span "Endorsement" at bounding box center [164, 46] width 24 height 5
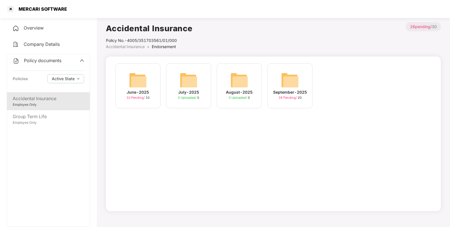
click at [173, 46] on span "Endorsement" at bounding box center [164, 46] width 24 height 5
click at [11, 13] on div at bounding box center [10, 9] width 9 height 9
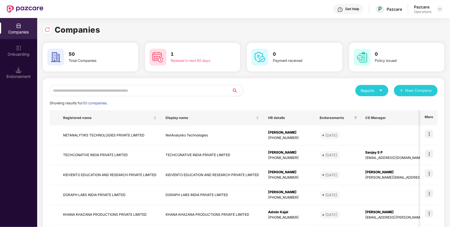
click at [119, 94] on input "text" at bounding box center [141, 90] width 182 height 11
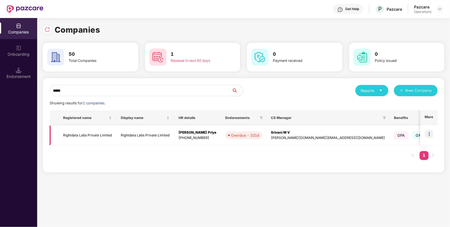
type input "*****"
click at [431, 134] on img at bounding box center [429, 134] width 8 height 8
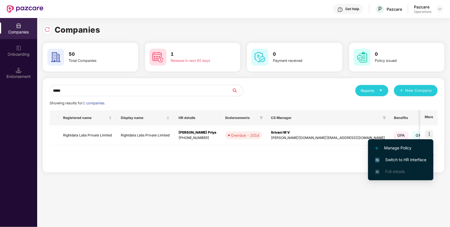
click at [385, 158] on span "Switch to HR interface" at bounding box center [400, 160] width 51 height 6
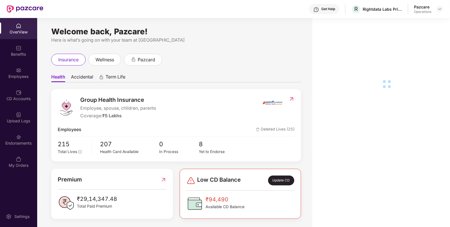
click at [22, 79] on div "Employees" at bounding box center [18, 77] width 37 height 6
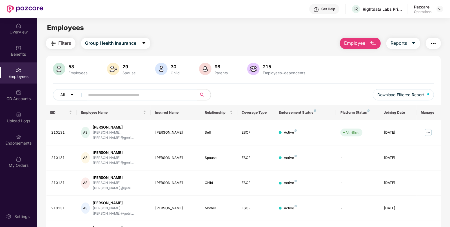
click at [59, 42] on span "Filters" at bounding box center [65, 43] width 13 height 7
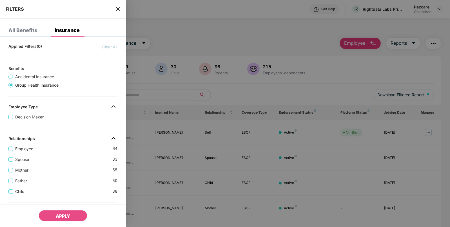
scroll to position [159, 0]
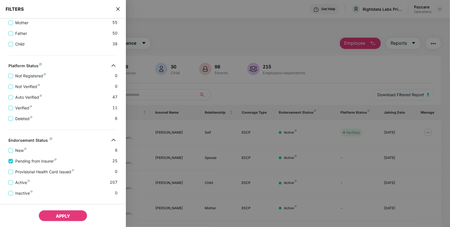
click at [62, 215] on span "APPLY" at bounding box center [63, 216] width 14 height 6
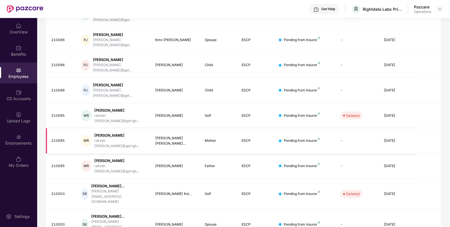
scroll to position [0, 0]
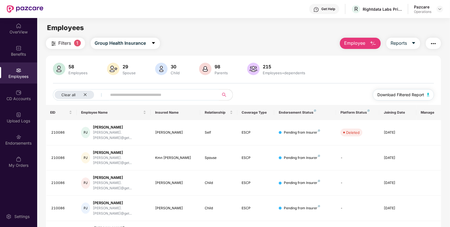
click at [426, 95] on button "Download Filtered Report" at bounding box center [403, 94] width 61 height 11
click at [29, 142] on div "Endorsements" at bounding box center [18, 144] width 37 height 6
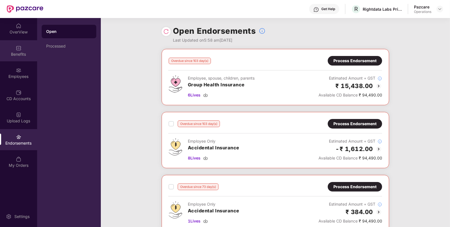
click at [15, 55] on div "Benefits" at bounding box center [18, 55] width 37 height 6
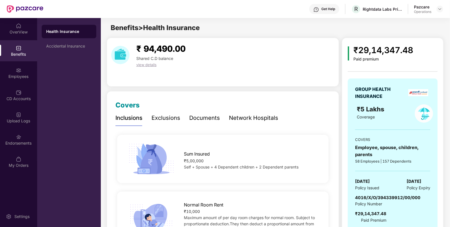
click at [367, 180] on span "21 May 2025" at bounding box center [362, 181] width 15 height 7
copy span "21 May 2025"
click at [19, 76] on div "Employees" at bounding box center [18, 77] width 37 height 6
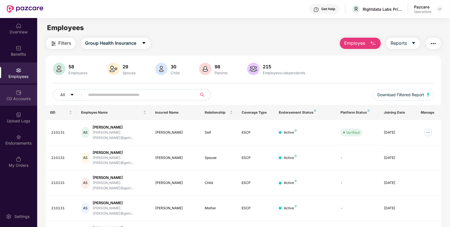
click at [21, 89] on div "CD Accounts" at bounding box center [18, 95] width 37 height 21
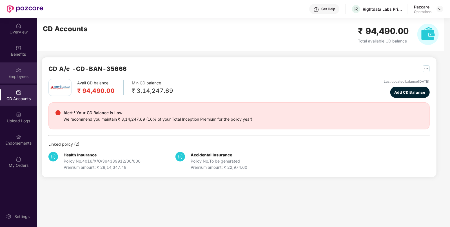
click at [18, 74] on div "Employees" at bounding box center [18, 77] width 37 height 6
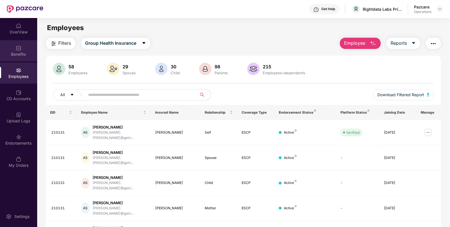
click at [21, 50] on img at bounding box center [19, 48] width 6 height 6
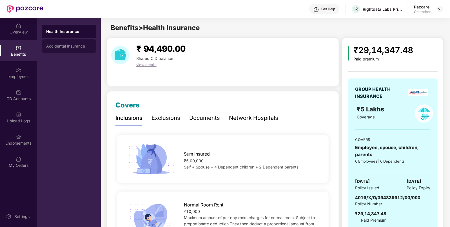
click at [58, 48] on div "Accidental Insurance" at bounding box center [69, 46] width 55 height 14
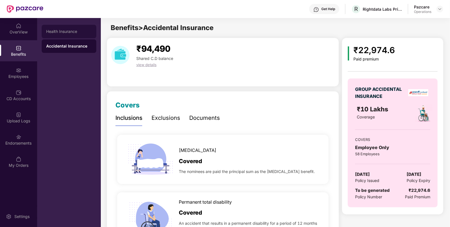
click at [79, 30] on div "Health Insurance" at bounding box center [69, 31] width 46 height 5
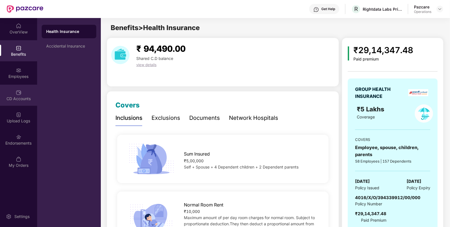
click at [23, 90] on div "CD Accounts" at bounding box center [18, 95] width 37 height 21
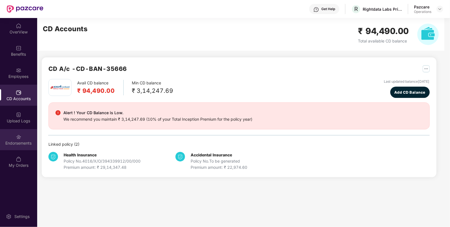
click at [17, 133] on div "Endorsements" at bounding box center [18, 139] width 37 height 21
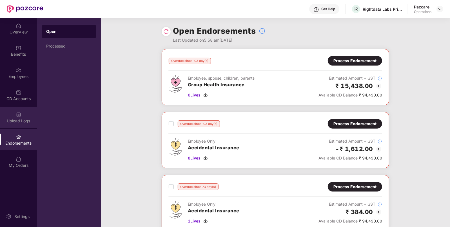
click at [19, 121] on div "Upload Logs" at bounding box center [18, 121] width 37 height 6
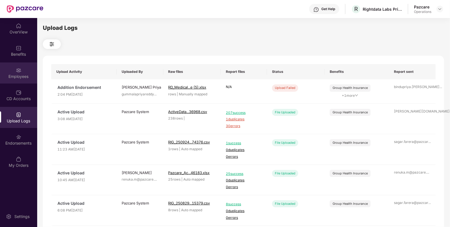
click at [28, 71] on div "Employees" at bounding box center [18, 73] width 37 height 21
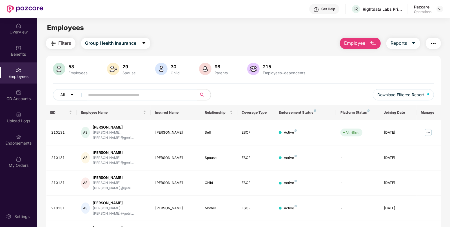
click at [430, 43] on img "button" at bounding box center [433, 43] width 7 height 7
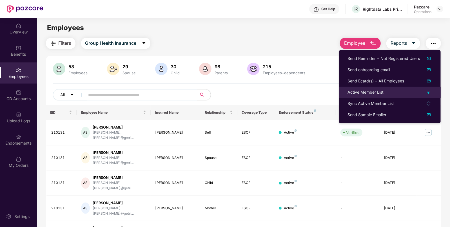
click at [364, 96] on li "Active Member List" at bounding box center [390, 92] width 102 height 11
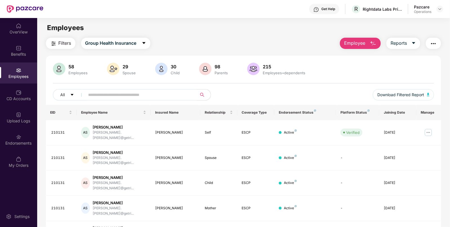
click at [61, 46] on span "Filters" at bounding box center [65, 43] width 13 height 7
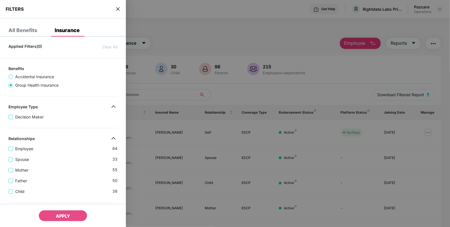
scroll to position [159, 0]
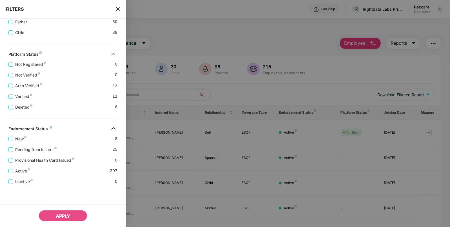
click at [428, 46] on div at bounding box center [225, 113] width 450 height 227
click at [438, 42] on div at bounding box center [225, 113] width 450 height 227
click at [119, 7] on icon "close" at bounding box center [118, 9] width 5 height 5
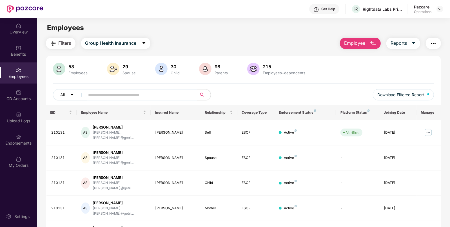
click at [434, 44] on img "button" at bounding box center [433, 43] width 7 height 7
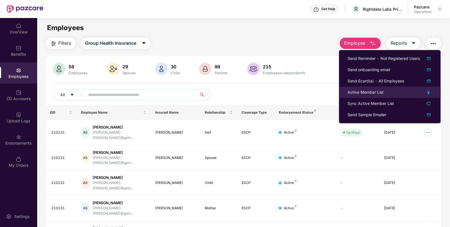
click at [351, 93] on div "Active Member List" at bounding box center [365, 92] width 36 height 6
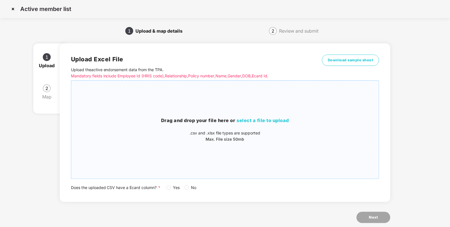
click at [255, 120] on span "select a file to upload" at bounding box center [263, 121] width 52 height 6
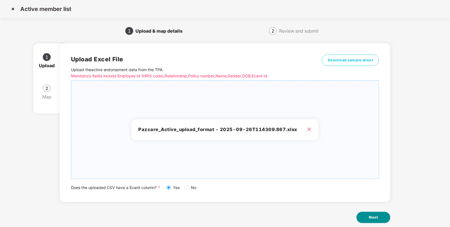
click at [364, 218] on button "Next" at bounding box center [373, 217] width 34 height 11
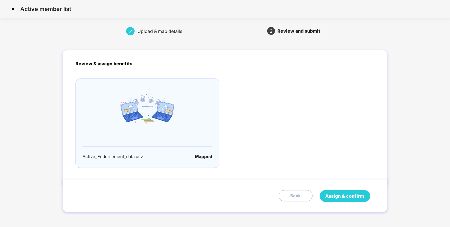
click at [335, 197] on span "Assign & confirm" at bounding box center [345, 196] width 39 height 7
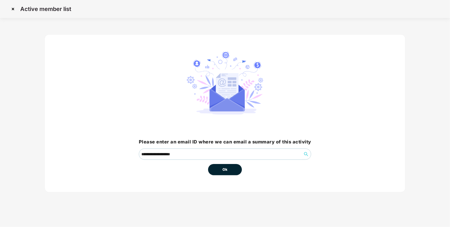
drag, startPoint x: 273, startPoint y: 148, endPoint x: 230, endPoint y: 167, distance: 47.3
click at [230, 167] on div "**********" at bounding box center [225, 114] width 172 height 124
click at [230, 167] on button "Ok" at bounding box center [225, 169] width 34 height 11
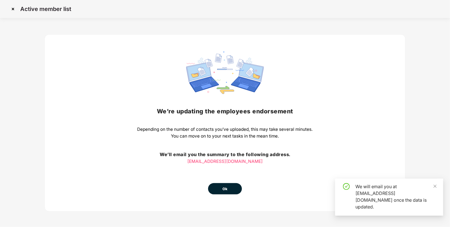
click at [222, 196] on div "We’re updating the employees endorsement Depending on the number of contacts yo…" at bounding box center [224, 122] width 361 height 177
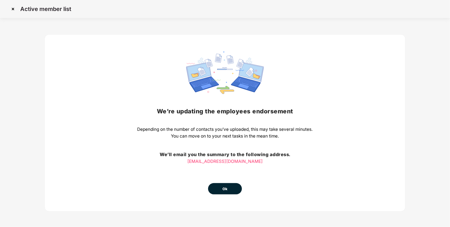
click at [229, 184] on button "Ok" at bounding box center [225, 188] width 34 height 11
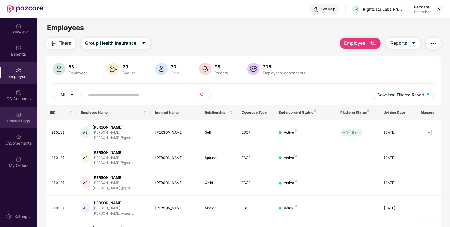
click at [9, 121] on div "Upload Logs" at bounding box center [18, 121] width 37 height 6
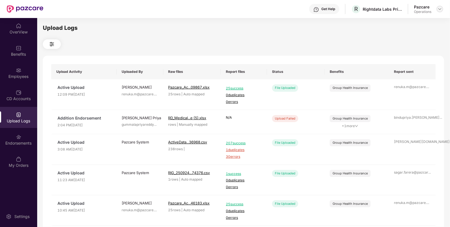
click at [439, 10] on img at bounding box center [440, 9] width 5 height 5
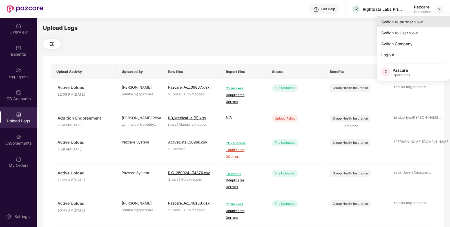
click at [407, 22] on div "Switch to partner view" at bounding box center [413, 21] width 73 height 11
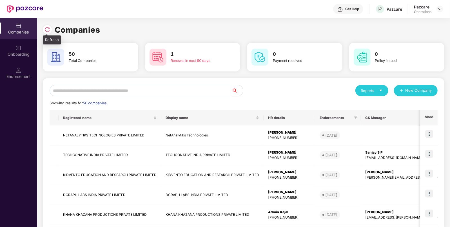
click at [48, 30] on img at bounding box center [47, 30] width 6 height 6
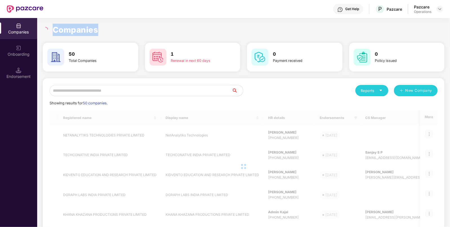
click at [48, 30] on icon "loading" at bounding box center [46, 28] width 3 height 3
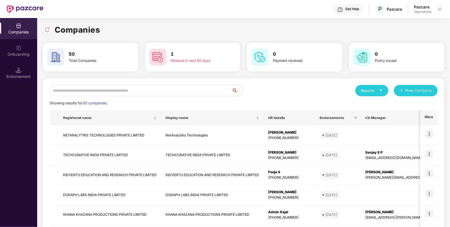
click at [62, 90] on input "text" at bounding box center [141, 90] width 182 height 11
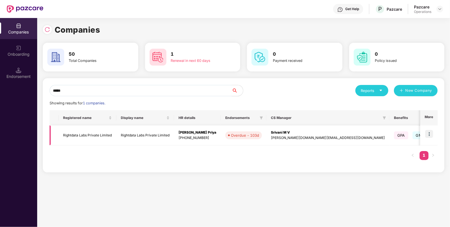
type input "*****"
click at [277, 135] on div "Srivani M V" at bounding box center [328, 132] width 114 height 5
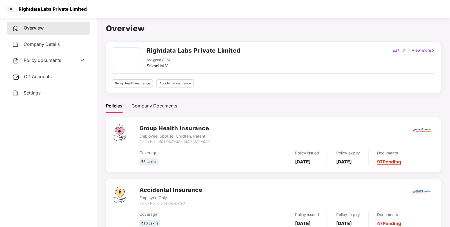
click at [38, 77] on span "CD Accounts" at bounding box center [38, 77] width 28 height 6
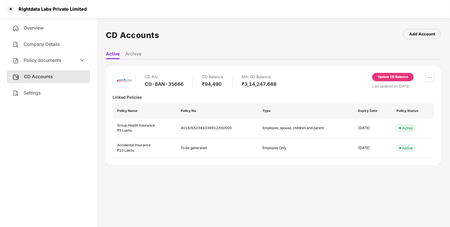
click at [28, 11] on div "Rightdata Labs Private Limited" at bounding box center [51, 9] width 72 height 6
click at [13, 12] on div at bounding box center [10, 9] width 9 height 9
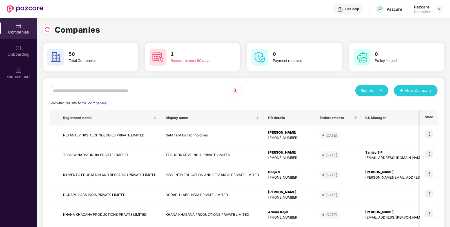
click at [77, 86] on input "text" at bounding box center [141, 90] width 182 height 11
click at [28, 65] on div "Endorsement" at bounding box center [18, 73] width 37 height 21
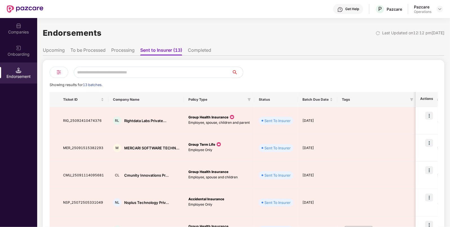
click at [97, 73] on input "text" at bounding box center [153, 72] width 158 height 11
paste input "*********"
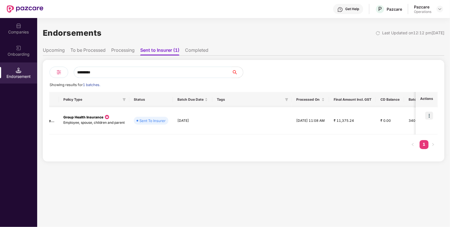
scroll to position [0, 0]
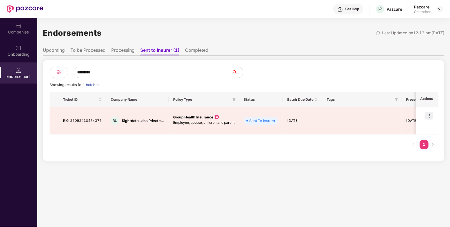
type input "*********"
click at [124, 51] on li "Processing" at bounding box center [122, 51] width 23 height 8
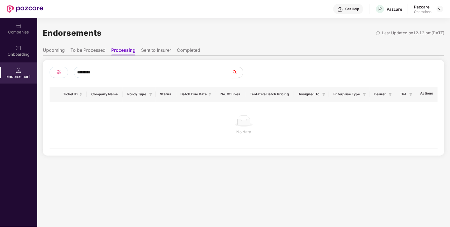
click at [23, 35] on div "Companies" at bounding box center [18, 32] width 37 height 6
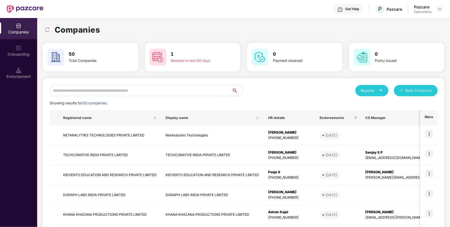
click at [124, 83] on div "Reports New Company Showing results for 50 companies. Registered name Display n…" at bounding box center [244, 214] width 402 height 273
click at [115, 88] on input "text" at bounding box center [141, 90] width 182 height 11
paste input "*********"
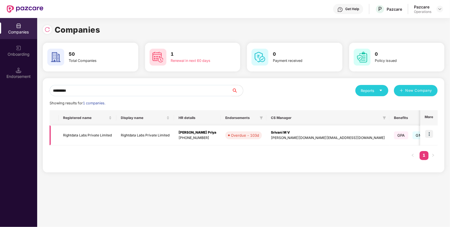
type input "*********"
click at [429, 135] on img at bounding box center [429, 134] width 8 height 8
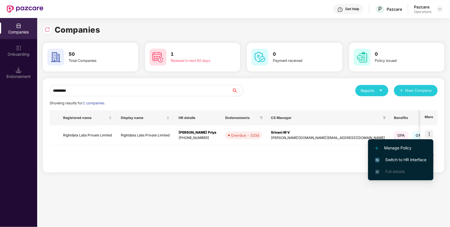
click at [394, 159] on span "Switch to HR interface" at bounding box center [400, 160] width 51 height 6
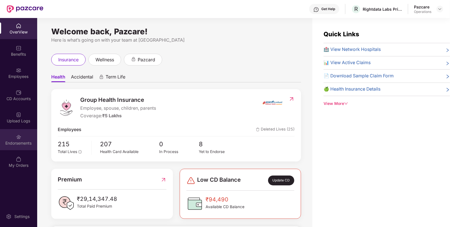
click at [24, 144] on div "Endorsements" at bounding box center [18, 144] width 37 height 6
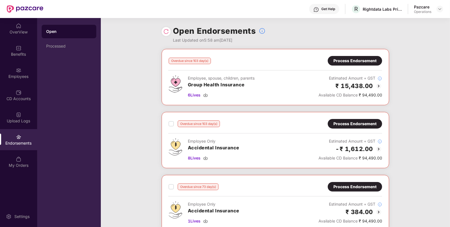
scroll to position [129, 0]
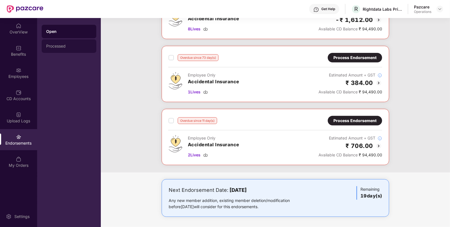
click at [54, 51] on div "Processed" at bounding box center [69, 46] width 55 height 14
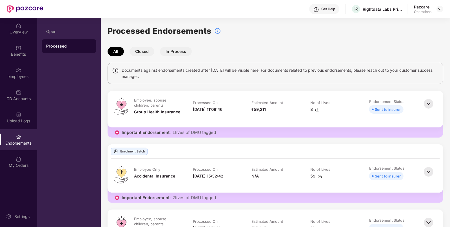
click at [429, 104] on img at bounding box center [428, 104] width 12 height 12
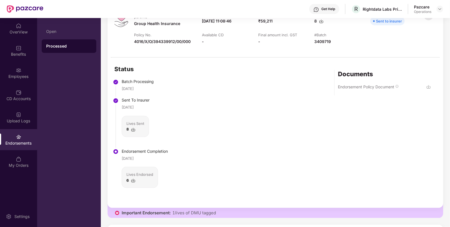
scroll to position [89, 0]
click at [134, 128] on img at bounding box center [133, 129] width 5 height 5
click at [132, 180] on img at bounding box center [133, 180] width 5 height 5
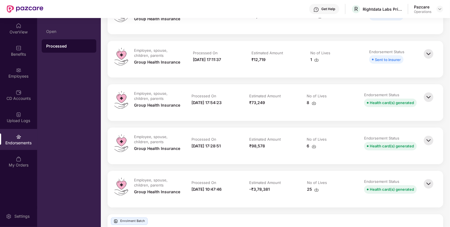
scroll to position [623, 0]
click at [428, 95] on img at bounding box center [428, 97] width 12 height 12
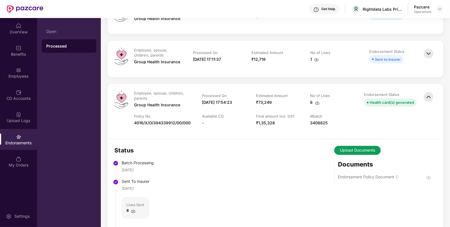
click at [316, 103] on img at bounding box center [317, 103] width 5 height 5
click at [439, 11] on img at bounding box center [440, 9] width 5 height 5
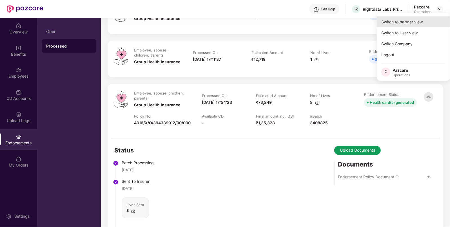
click at [406, 24] on div "Switch to partner view" at bounding box center [413, 21] width 73 height 11
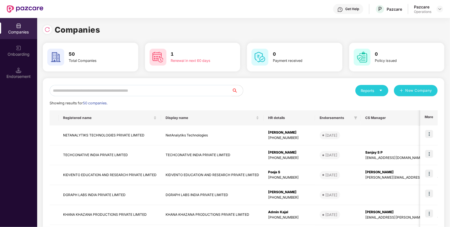
paste input "**********"
click at [142, 95] on input "text" at bounding box center [141, 90] width 182 height 11
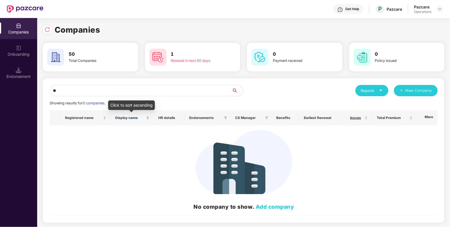
type input "*"
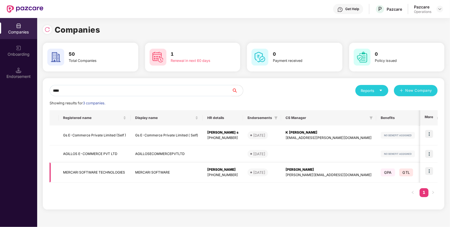
type input "****"
click at [101, 169] on td "MERCARI SOFTWARE TECHNOLOGIES" at bounding box center [95, 173] width 72 height 20
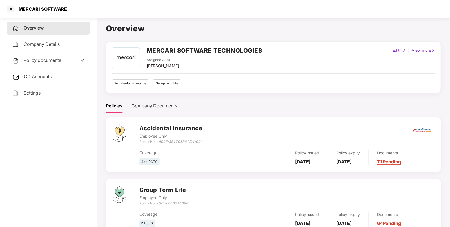
click at [34, 61] on span "Policy documents" at bounding box center [42, 60] width 37 height 6
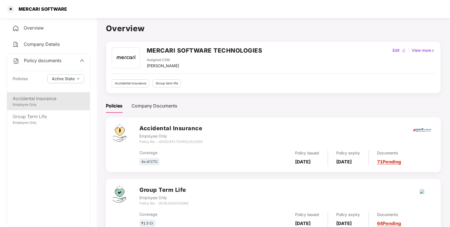
click at [37, 103] on div "Employee Only" at bounding box center [49, 104] width 72 height 5
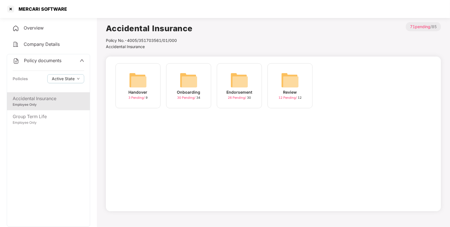
click at [234, 82] on img at bounding box center [239, 80] width 18 height 18
click at [11, 13] on div at bounding box center [10, 9] width 9 height 9
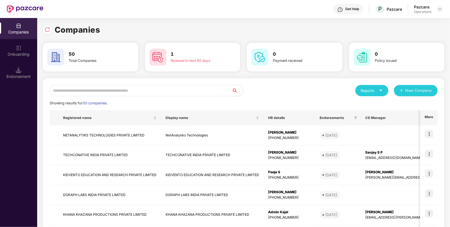
click at [92, 97] on div "Reports New Company Showing results for 50 companies. Registered name Display n…" at bounding box center [244, 215] width 388 height 260
click at [106, 91] on input "text" at bounding box center [141, 90] width 182 height 11
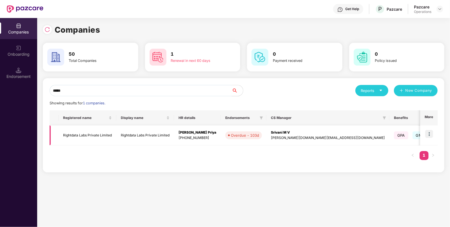
type input "*****"
click at [146, 144] on td "Rightdata Labs Private Limited" at bounding box center [145, 136] width 58 height 20
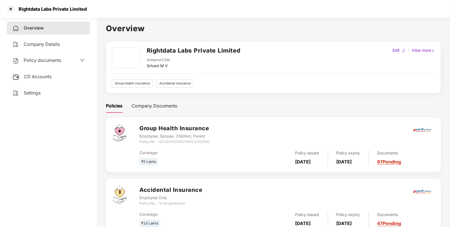
click at [16, 93] on img at bounding box center [15, 93] width 7 height 7
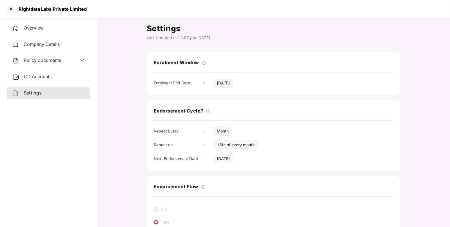
click at [27, 8] on div "Rightdata Labs Private Limited" at bounding box center [51, 9] width 72 height 6
click at [8, 8] on div at bounding box center [10, 9] width 9 height 9
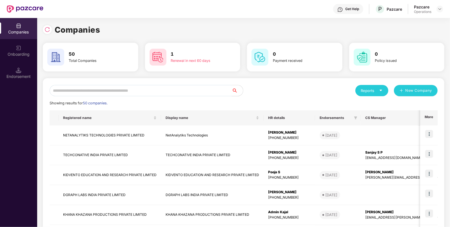
click at [81, 92] on input "text" at bounding box center [141, 90] width 182 height 11
paste input "*********"
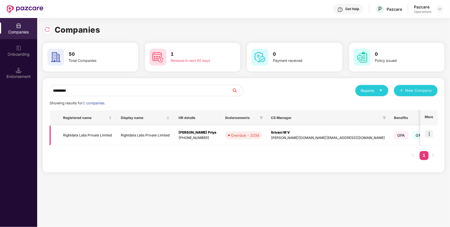
type input "*********"
click at [429, 137] on img at bounding box center [429, 134] width 8 height 8
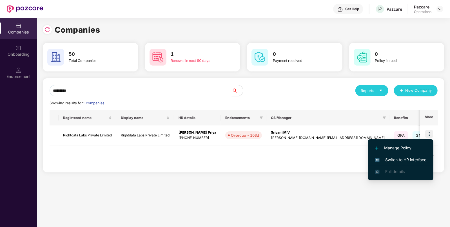
click at [409, 164] on li "Switch to HR interface" at bounding box center [400, 160] width 65 height 12
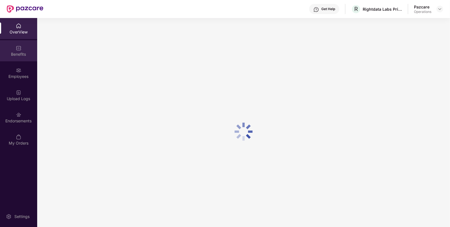
click at [17, 56] on div "Benefits" at bounding box center [18, 55] width 37 height 6
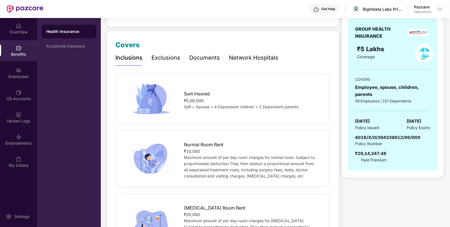
scroll to position [61, 0]
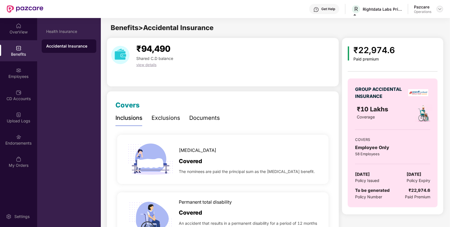
click at [441, 7] on img at bounding box center [440, 9] width 5 height 5
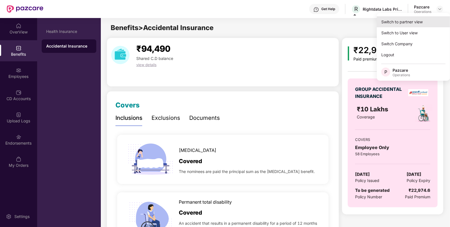
click at [411, 22] on div "Switch to partner view" at bounding box center [413, 21] width 73 height 11
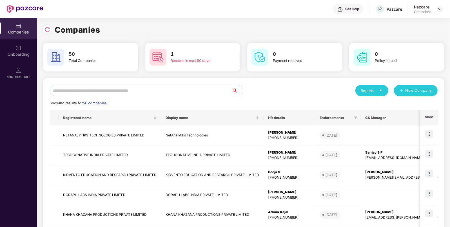
click at [159, 90] on input "text" at bounding box center [141, 90] width 182 height 11
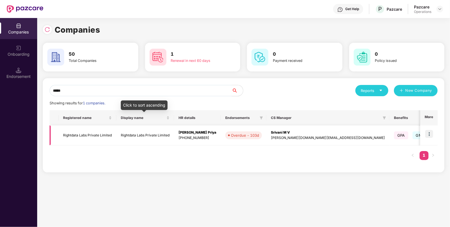
type input "*****"
click at [135, 134] on td "Rightdata Labs Private Limited" at bounding box center [145, 136] width 58 height 20
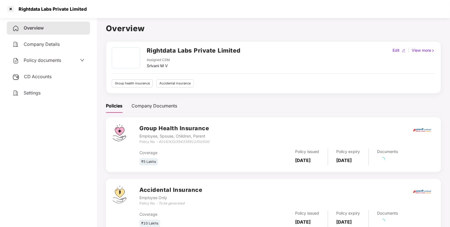
click at [42, 58] on span "Policy documents" at bounding box center [42, 60] width 37 height 6
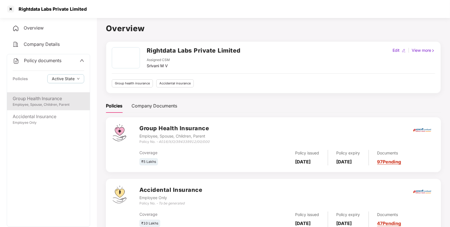
click at [47, 109] on div "Group Health Insurance Employee, Spouse, Children, Parent" at bounding box center [48, 101] width 83 height 18
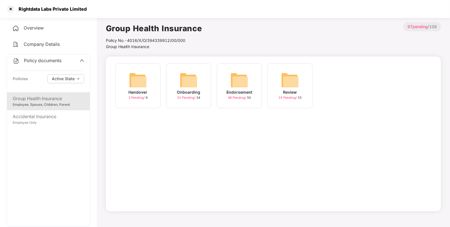
click at [236, 83] on img at bounding box center [239, 80] width 18 height 18
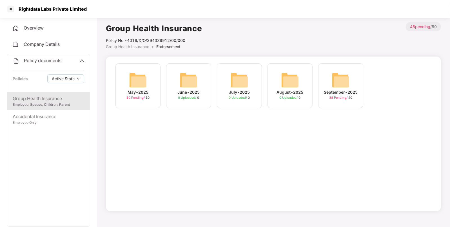
click at [334, 84] on img at bounding box center [341, 80] width 18 height 18
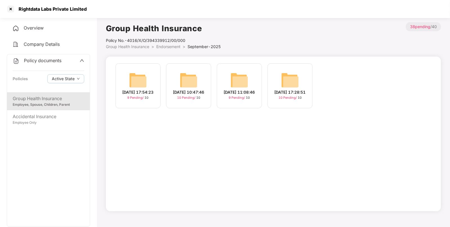
click at [300, 83] on div "23-Sep-2025 17:28:51 10 Pending / 10" at bounding box center [290, 85] width 45 height 45
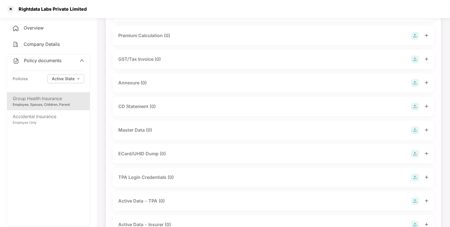
scroll to position [61, 0]
click at [414, 130] on img at bounding box center [415, 130] width 8 height 8
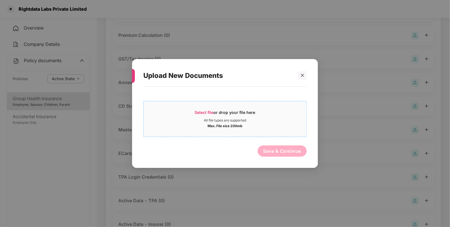
click at [206, 115] on div "Select file or drop your file here" at bounding box center [225, 114] width 61 height 8
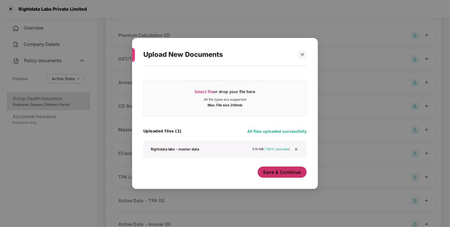
click at [289, 178] on button "Save & Continue" at bounding box center [282, 172] width 49 height 11
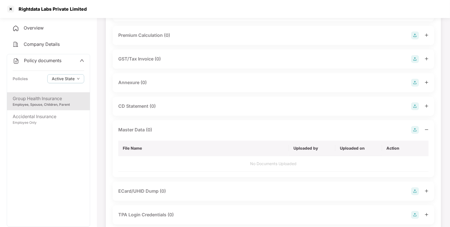
scroll to position [0, 0]
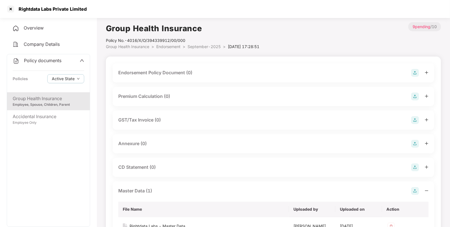
click at [192, 45] on span "September-2025" at bounding box center [204, 46] width 33 height 5
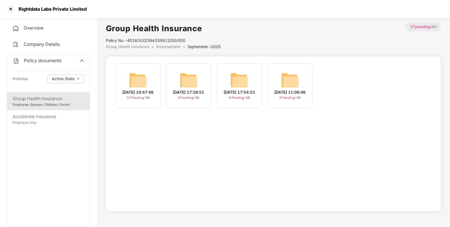
click at [243, 82] on img at bounding box center [239, 80] width 18 height 18
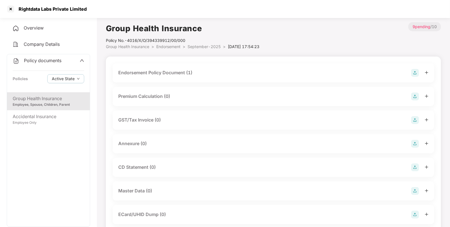
scroll to position [86, 0]
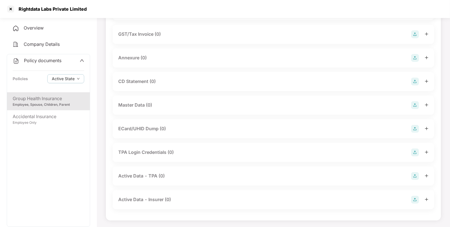
click at [414, 105] on img at bounding box center [415, 105] width 8 height 8
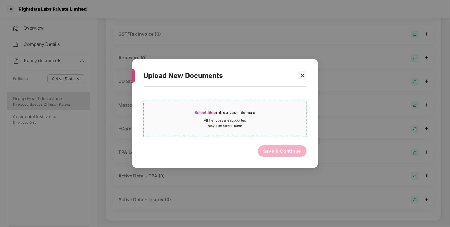
click at [230, 115] on div "Select file or drop your file here" at bounding box center [225, 114] width 61 height 8
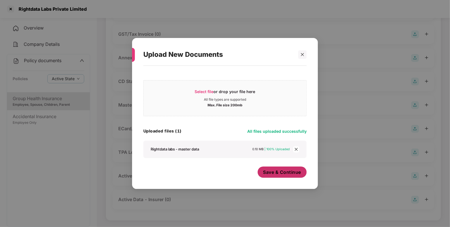
click at [290, 171] on span "Save & Continue" at bounding box center [282, 172] width 38 height 6
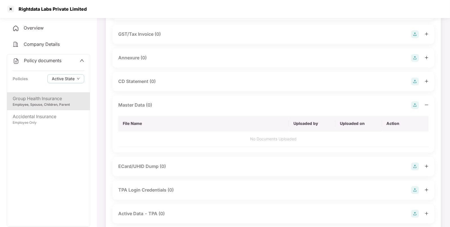
scroll to position [0, 0]
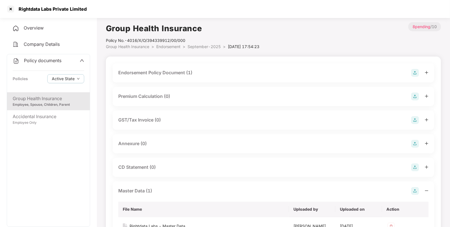
click at [179, 49] on li "Endorsement >" at bounding box center [171, 47] width 31 height 6
click at [176, 48] on span "Endorsement" at bounding box center [168, 46] width 24 height 5
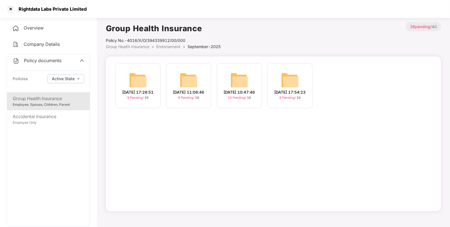
click at [188, 83] on img at bounding box center [189, 80] width 18 height 18
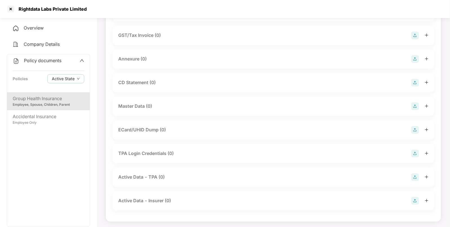
scroll to position [86, 0]
click at [411, 104] on div "Master Data (0)" at bounding box center [273, 105] width 310 height 8
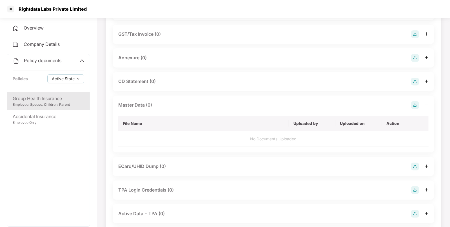
click at [414, 105] on img at bounding box center [415, 105] width 8 height 8
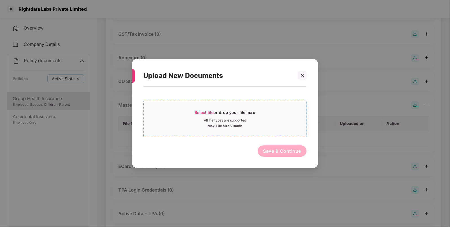
click at [200, 113] on span "Select file" at bounding box center [204, 112] width 19 height 5
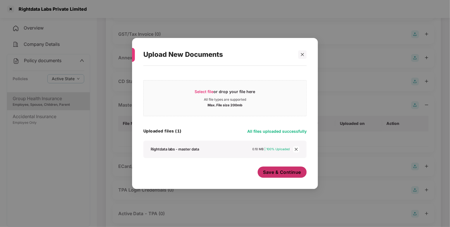
click at [298, 172] on span "Save & Continue" at bounding box center [282, 172] width 38 height 6
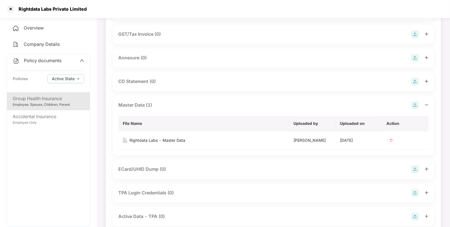
scroll to position [0, 0]
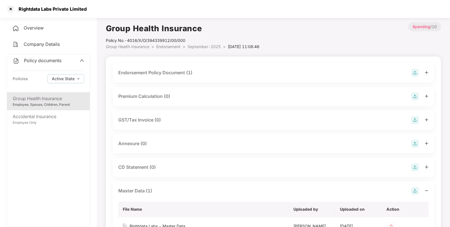
click at [168, 45] on span "Endorsement" at bounding box center [168, 46] width 24 height 5
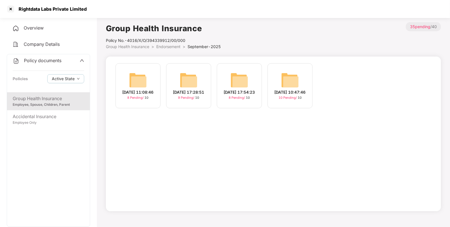
click at [142, 84] on img at bounding box center [138, 80] width 18 height 18
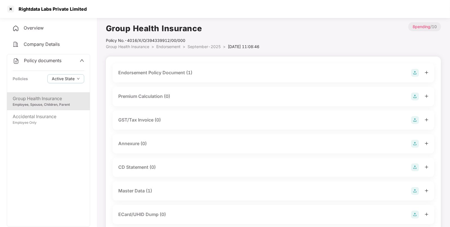
click at [166, 43] on div "Policy No.- 4016/X/O/394339912/00/000" at bounding box center [182, 40] width 153 height 6
click at [166, 44] on span "Endorsement" at bounding box center [168, 46] width 24 height 5
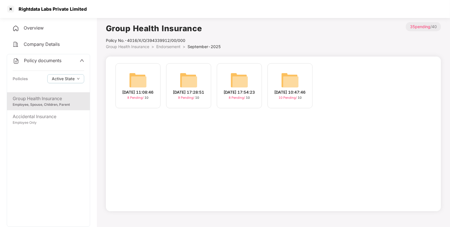
click at [286, 83] on img at bounding box center [290, 80] width 18 height 18
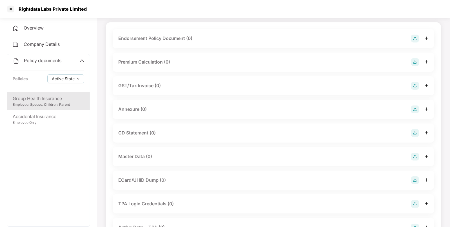
scroll to position [35, 0]
click at [415, 156] on img at bounding box center [415, 156] width 8 height 8
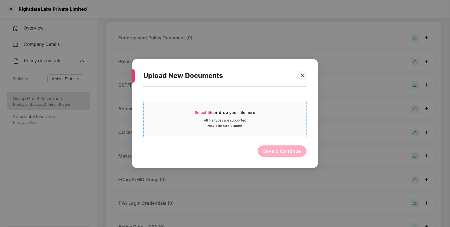
click at [196, 112] on span "Select file" at bounding box center [204, 112] width 19 height 5
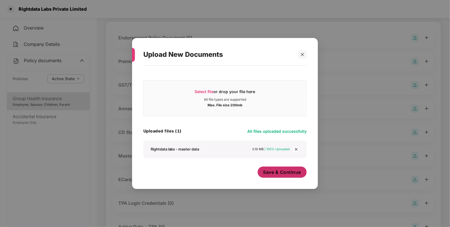
click at [297, 175] on span "Save & Continue" at bounding box center [282, 172] width 38 height 6
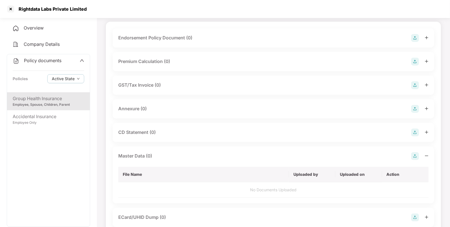
scroll to position [0, 0]
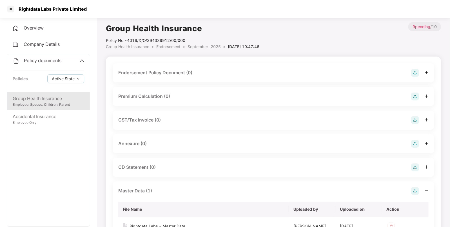
click at [193, 46] on span "September-2025" at bounding box center [204, 46] width 33 height 5
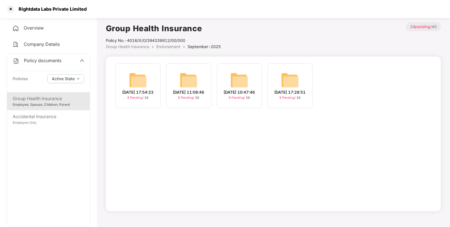
click at [287, 89] on div "23-Sep-2025 17:28:51" at bounding box center [290, 92] width 31 height 6
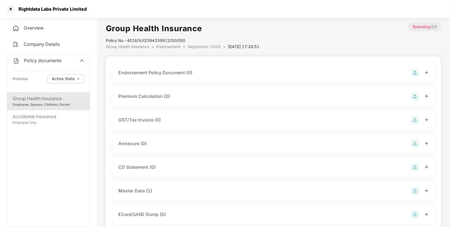
click at [141, 47] on span "Group Health Insurance" at bounding box center [127, 46] width 43 height 5
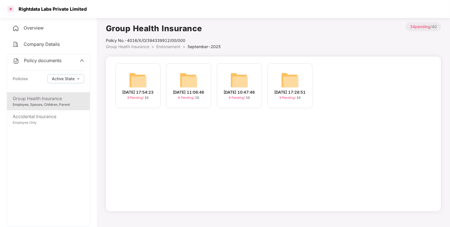
click at [8, 10] on div at bounding box center [10, 9] width 9 height 9
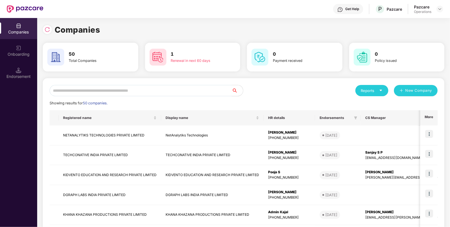
click at [131, 91] on input "text" at bounding box center [141, 90] width 182 height 11
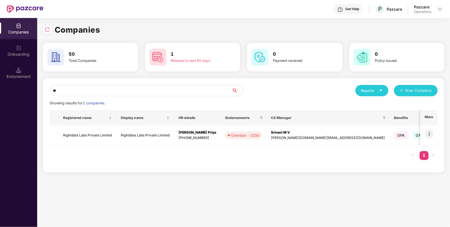
type input "*"
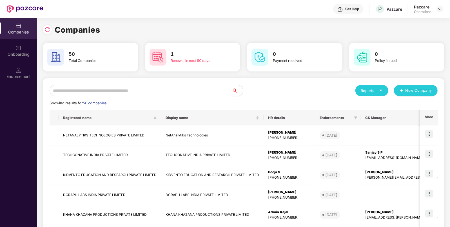
paste input "********"
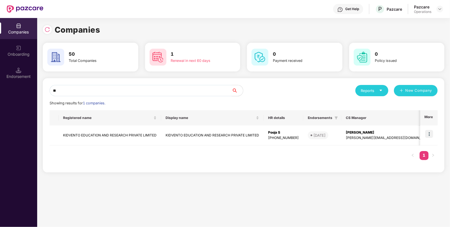
type input "*"
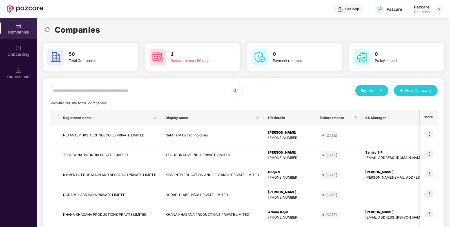
paste input "*******"
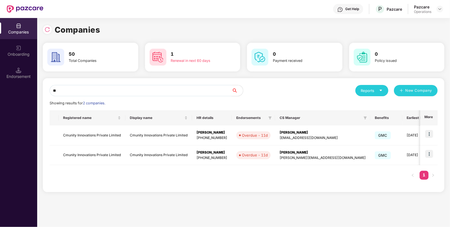
type input "*"
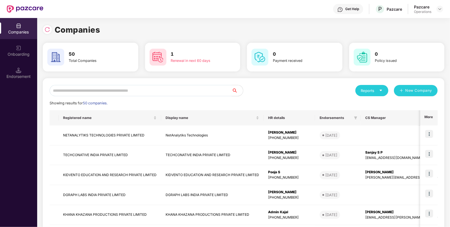
paste input "*******"
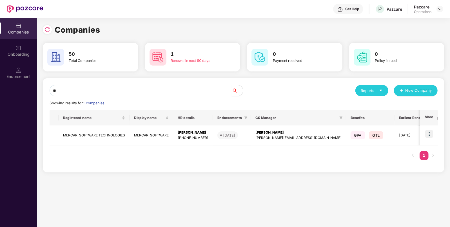
type input "*"
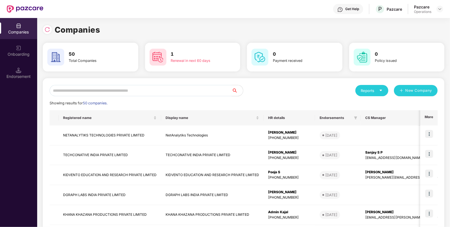
paste input "*********"
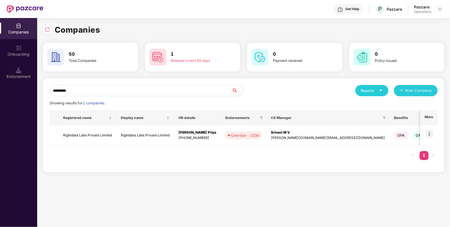
type input "*********"
click at [429, 133] on img at bounding box center [429, 134] width 8 height 8
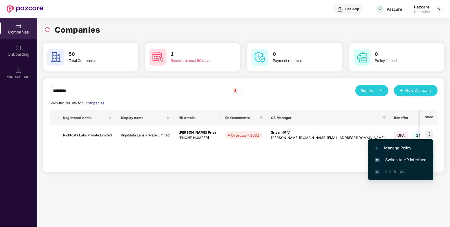
click at [399, 162] on span "Switch to HR interface" at bounding box center [400, 160] width 51 height 6
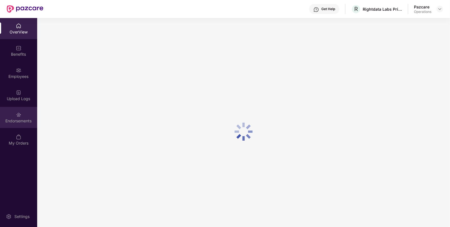
click at [21, 127] on div "Endorsements" at bounding box center [18, 117] width 37 height 21
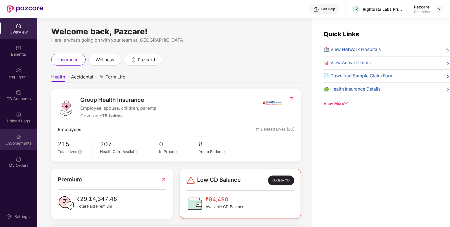
click at [25, 149] on div "Endorsements" at bounding box center [18, 139] width 37 height 21
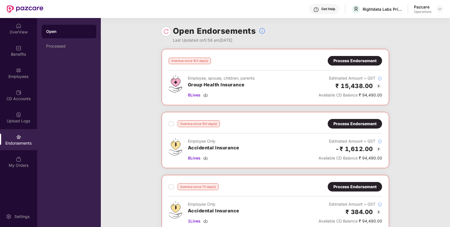
click at [356, 61] on div "Process Endorsement" at bounding box center [354, 61] width 43 height 6
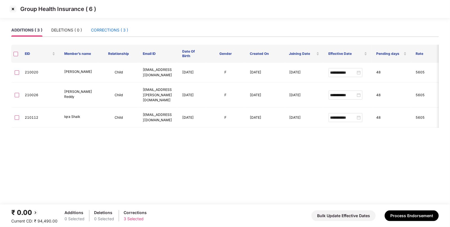
click at [111, 28] on div "CORRECTIONS ( 3 )" at bounding box center [109, 30] width 37 height 6
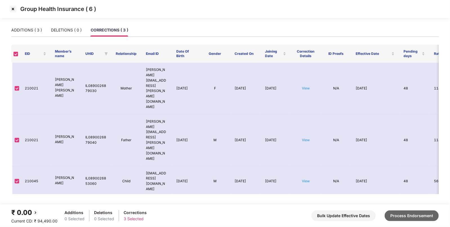
click at [405, 211] on button "Process Endorsement" at bounding box center [412, 216] width 54 height 11
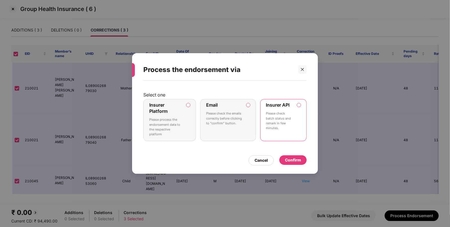
click at [298, 161] on div "Confirm" at bounding box center [293, 160] width 16 height 6
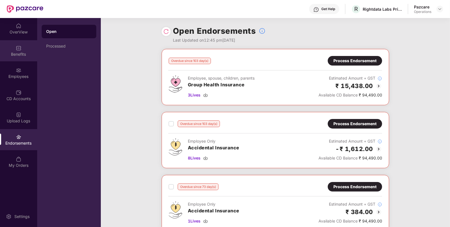
click at [28, 59] on div "Benefits" at bounding box center [18, 50] width 37 height 21
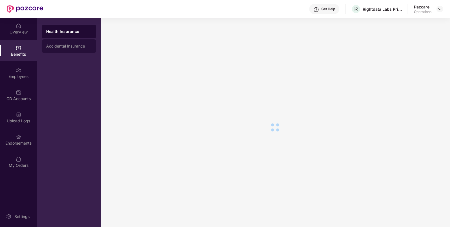
click at [61, 50] on div "Accidental Insurance" at bounding box center [69, 46] width 55 height 14
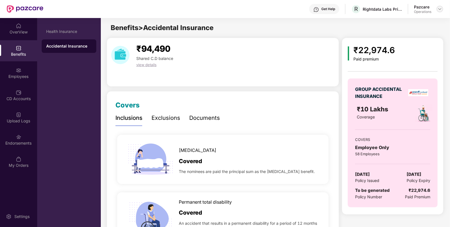
click at [443, 7] on div at bounding box center [439, 9] width 7 height 7
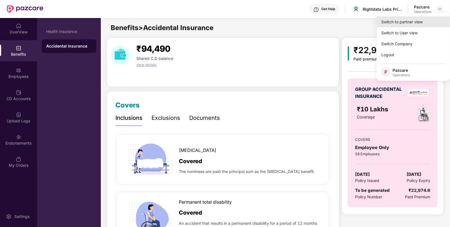
click at [415, 17] on div "Switch to partner view" at bounding box center [413, 21] width 73 height 11
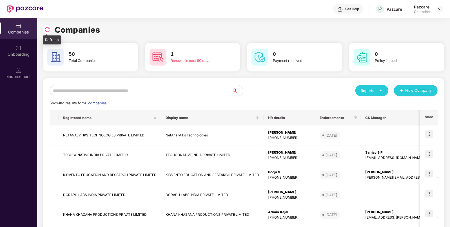
click at [46, 29] on img at bounding box center [47, 30] width 6 height 6
